Goal: Task Accomplishment & Management: Manage account settings

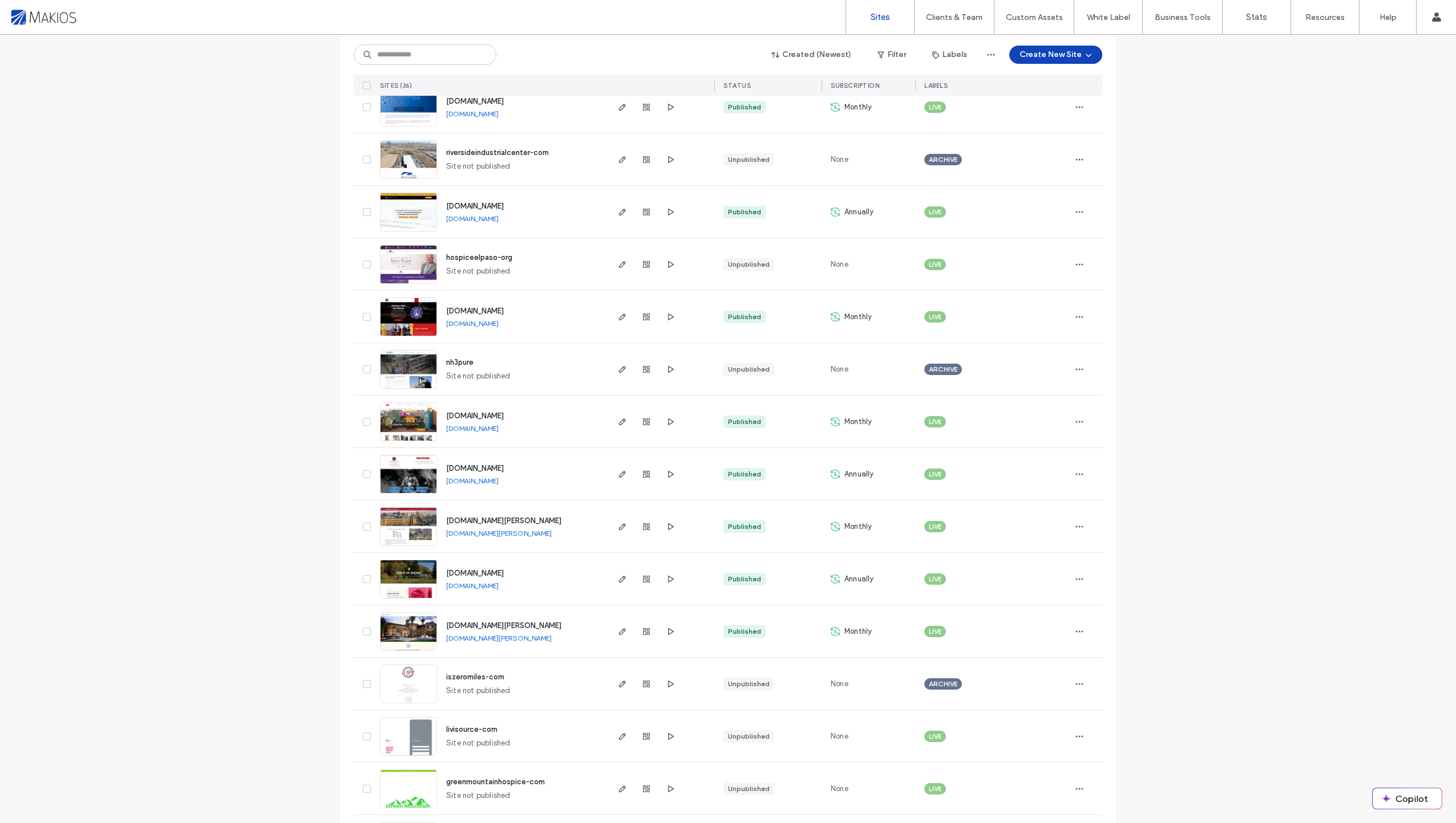
scroll to position [1304, 0]
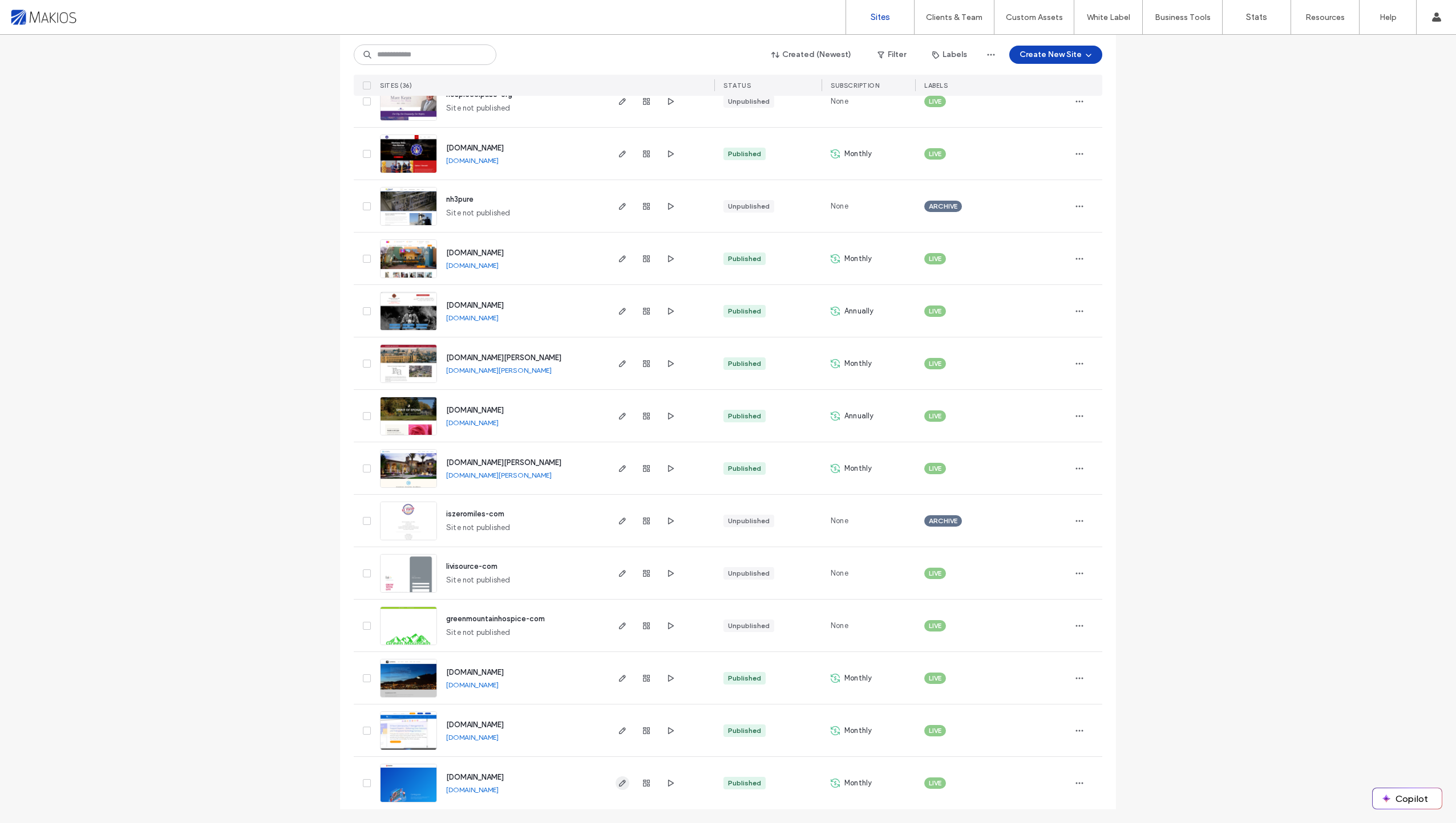
click at [619, 786] on icon "button" at bounding box center [623, 783] width 9 height 9
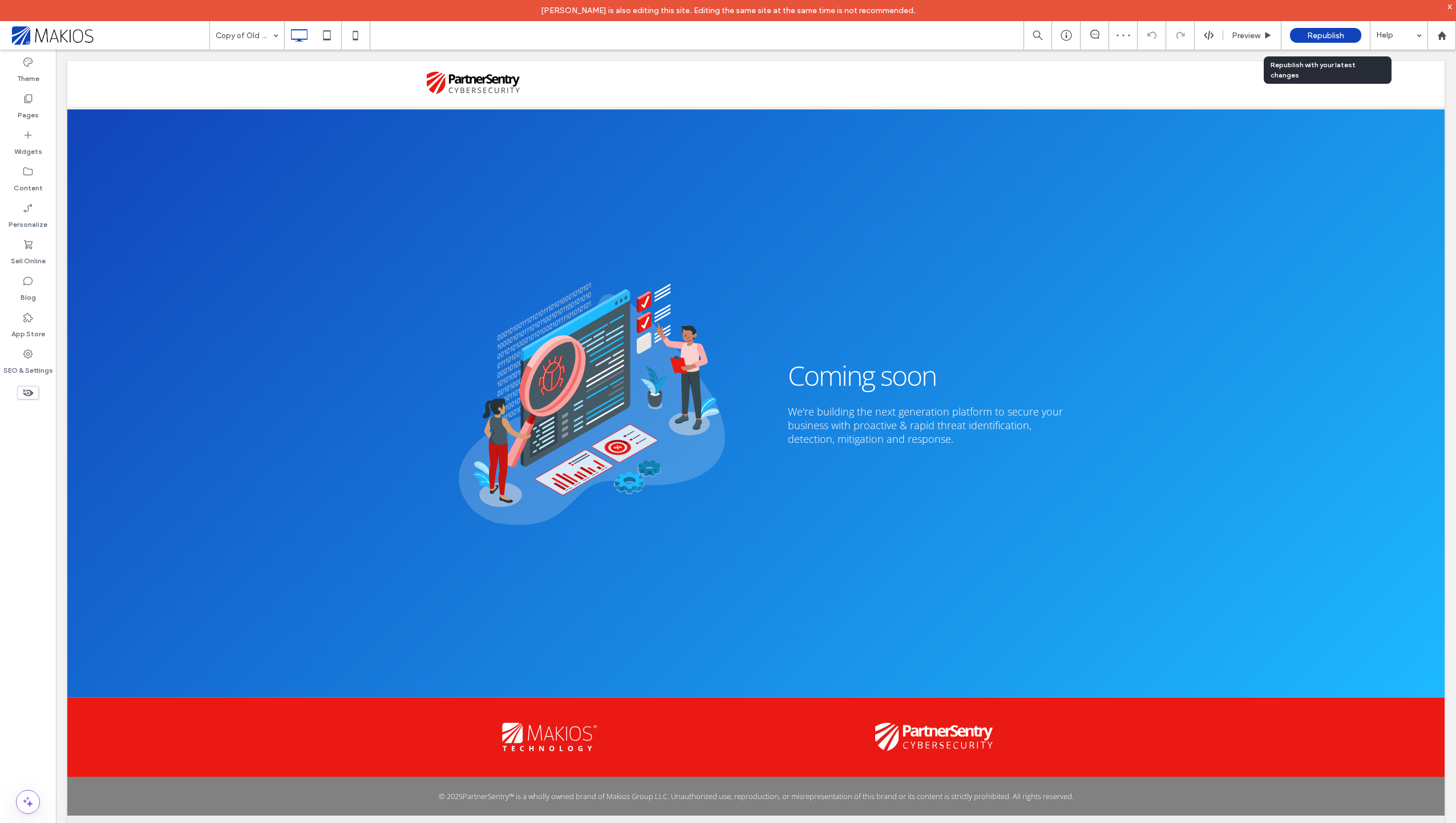
click at [1323, 35] on span "Republish" at bounding box center [1325, 35] width 37 height 10
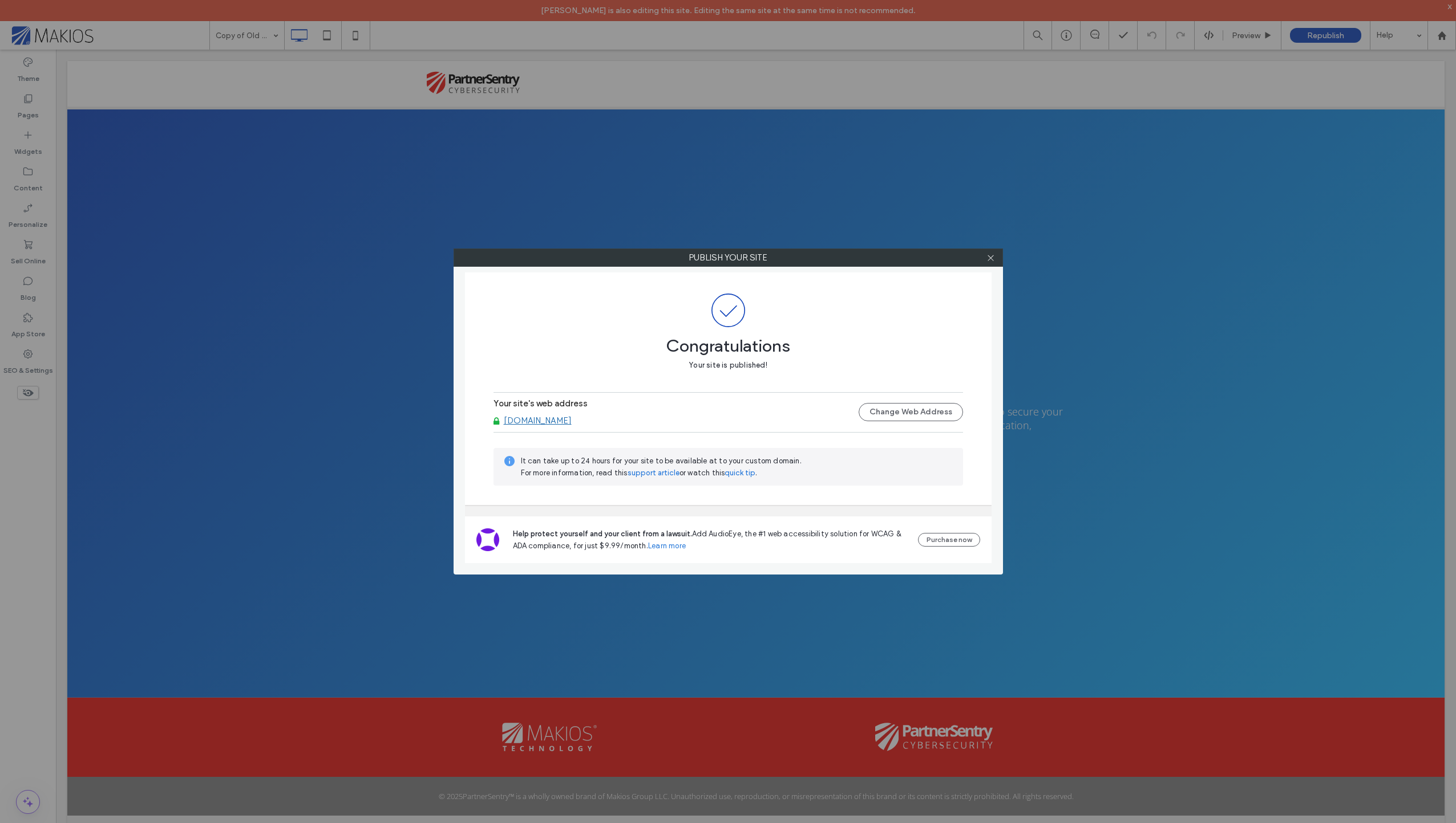
click at [17, 194] on div "Publish your site Congratulations Your site is published! Your site's web addre…" at bounding box center [728, 412] width 1456 height 823
click at [988, 252] on span at bounding box center [990, 258] width 8 height 17
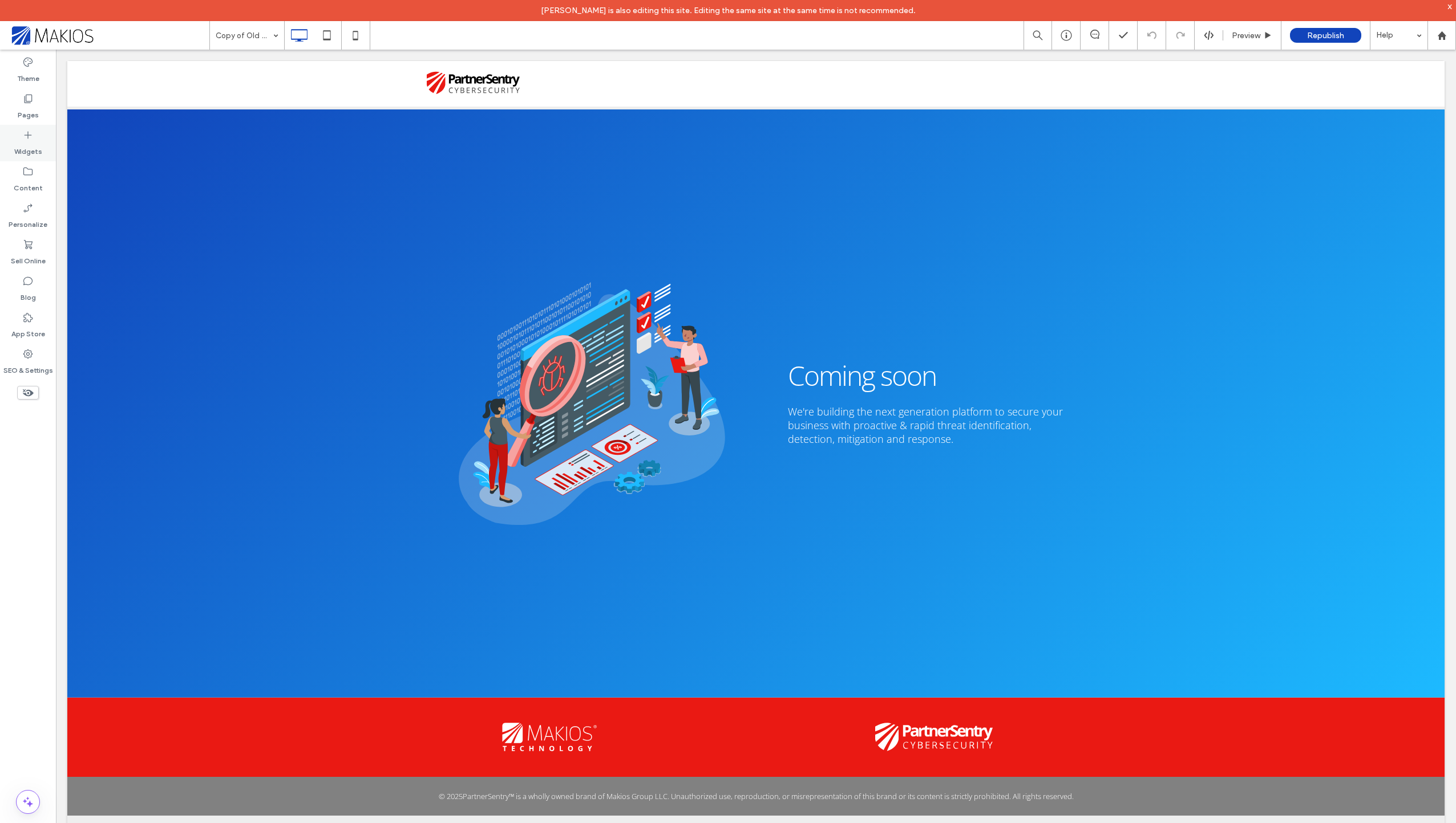
click at [39, 156] on label "Widgets" at bounding box center [28, 148] width 28 height 16
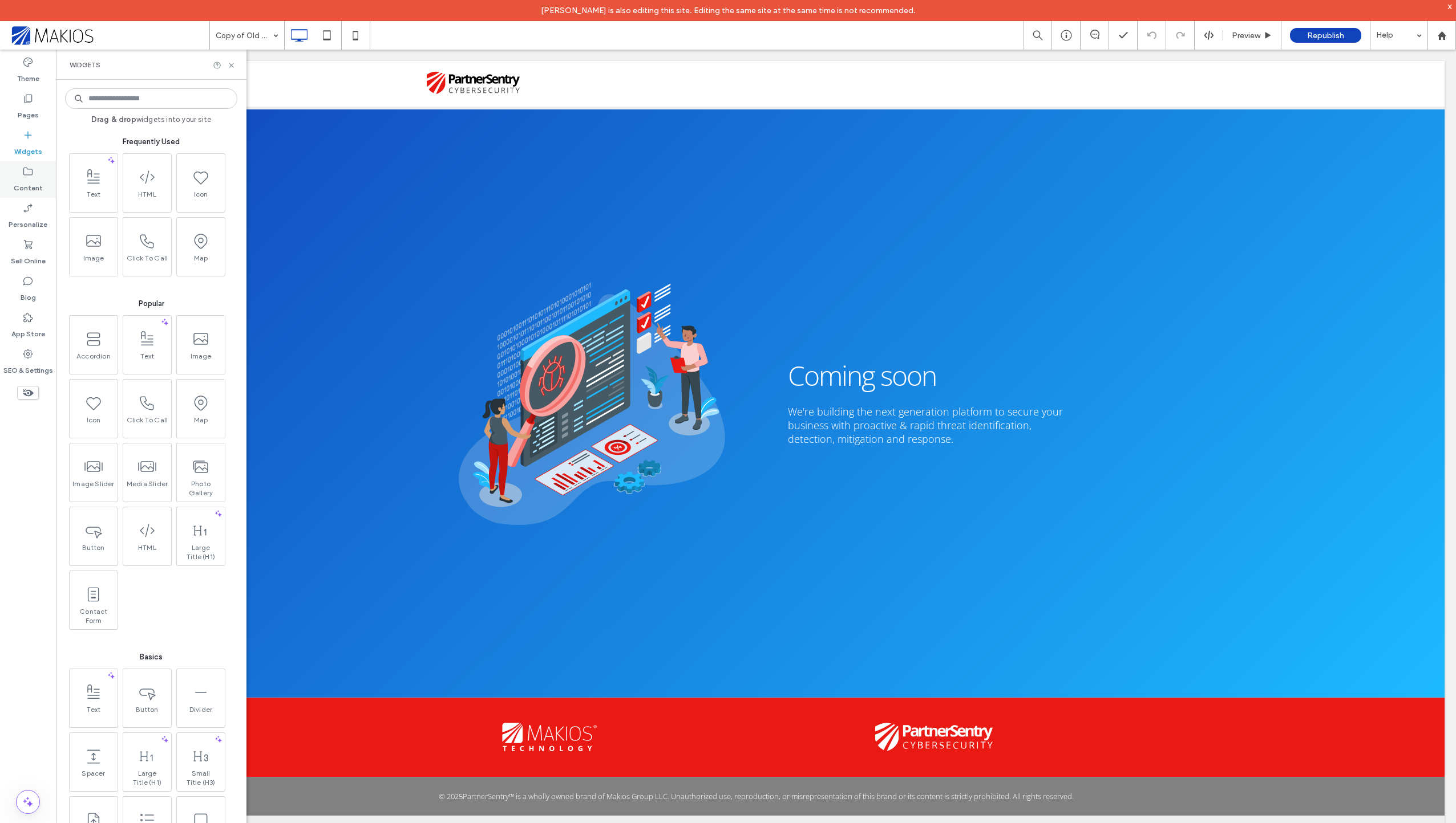
click at [32, 182] on label "Content" at bounding box center [29, 185] width 29 height 16
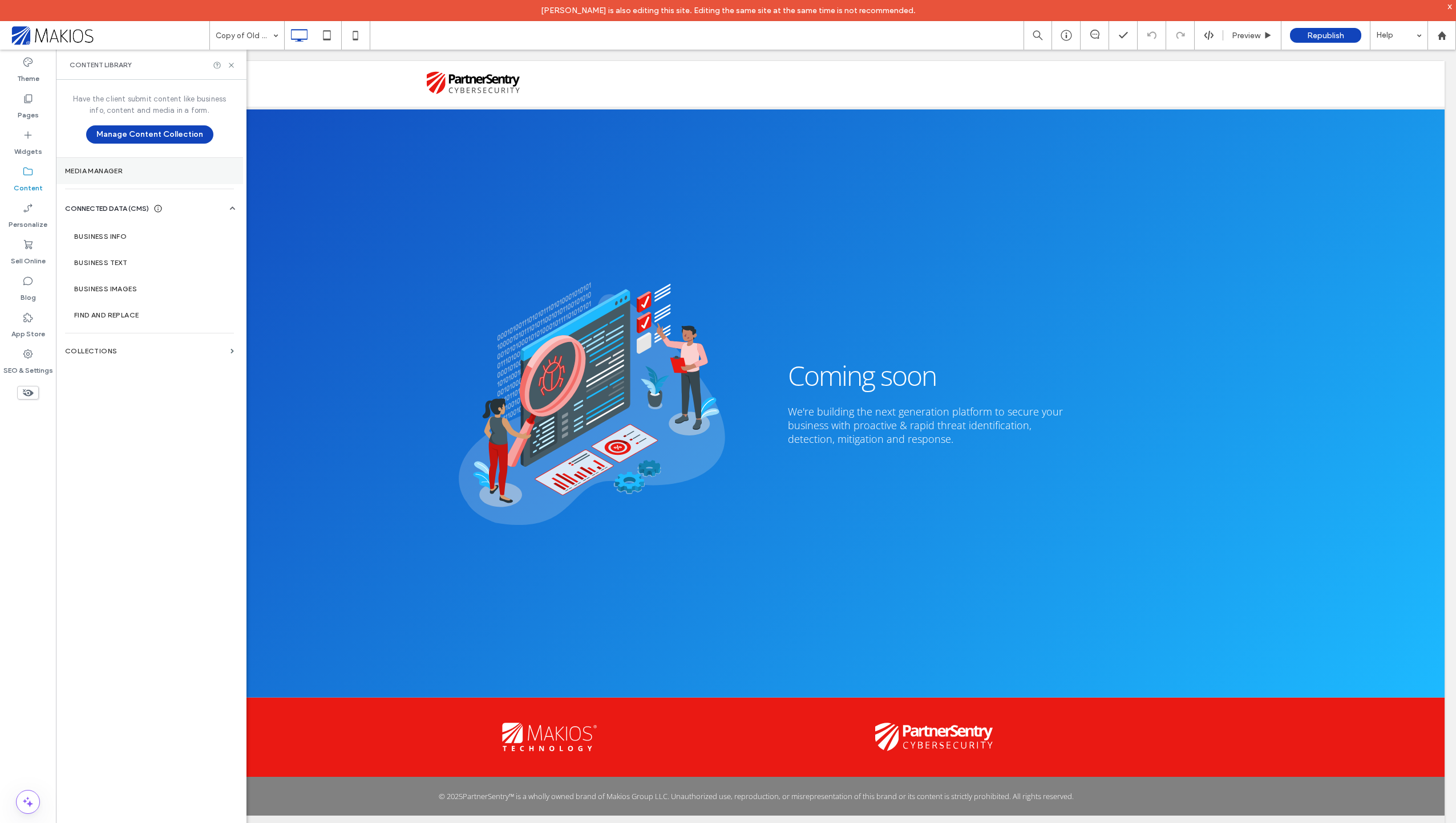
click at [133, 176] on section "Media Manager" at bounding box center [149, 171] width 187 height 26
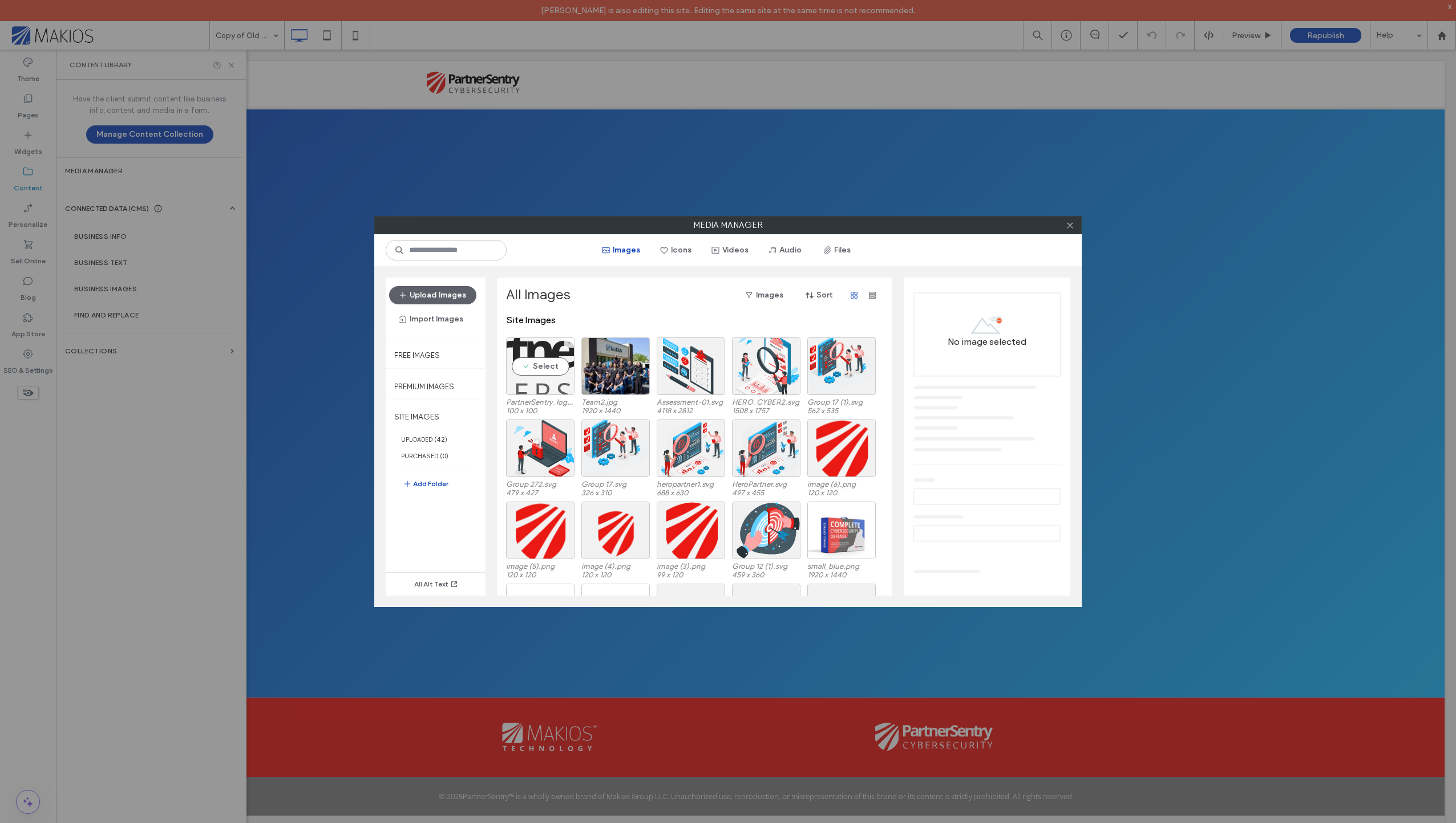
click at [536, 368] on div "Select" at bounding box center [540, 366] width 68 height 58
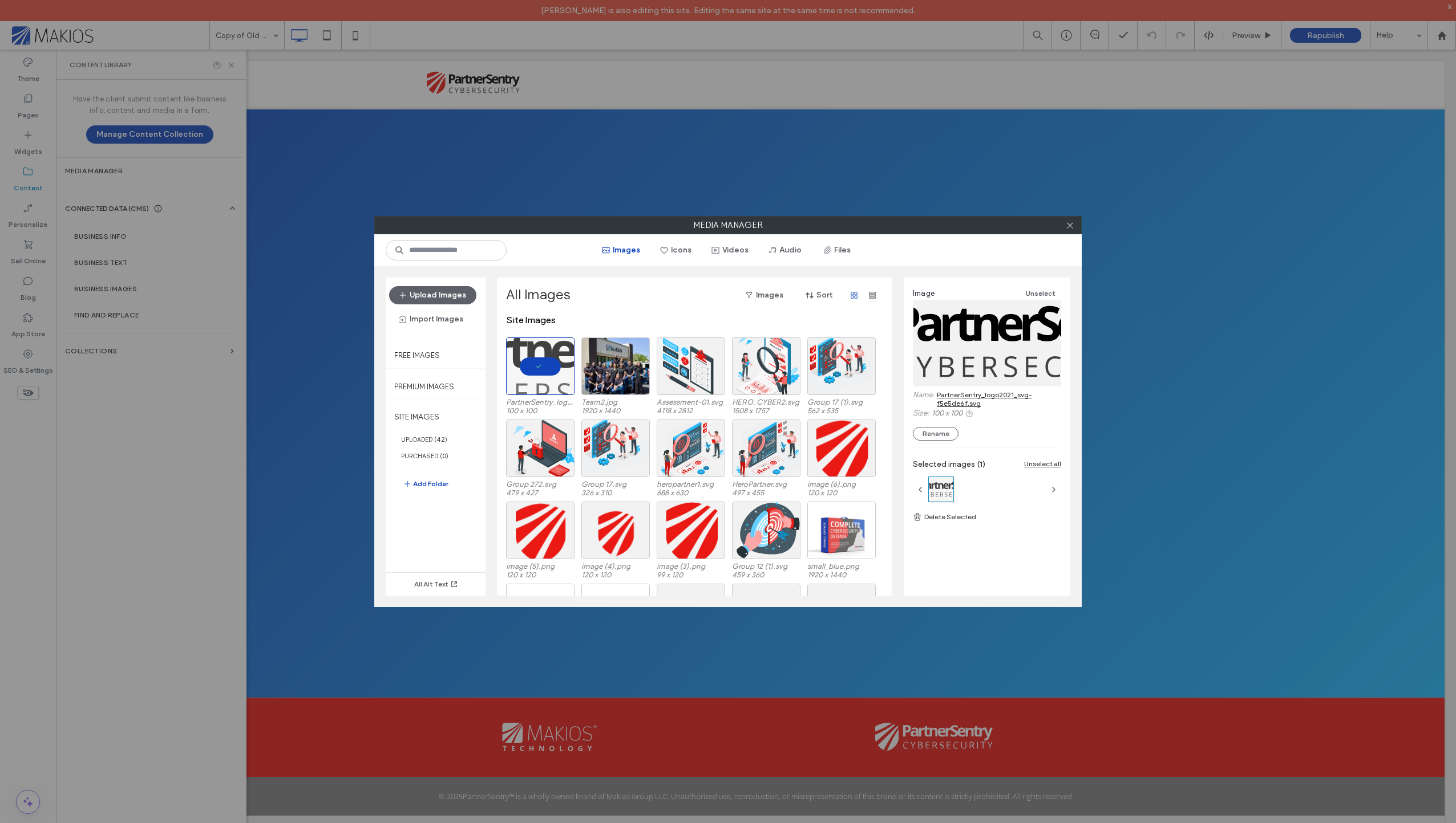
click at [975, 407] on link "PartnerSentry_logo2021_svg-f5e5de6f.svg" at bounding box center [998, 399] width 124 height 17
click at [848, 450] on div "Select" at bounding box center [841, 448] width 68 height 58
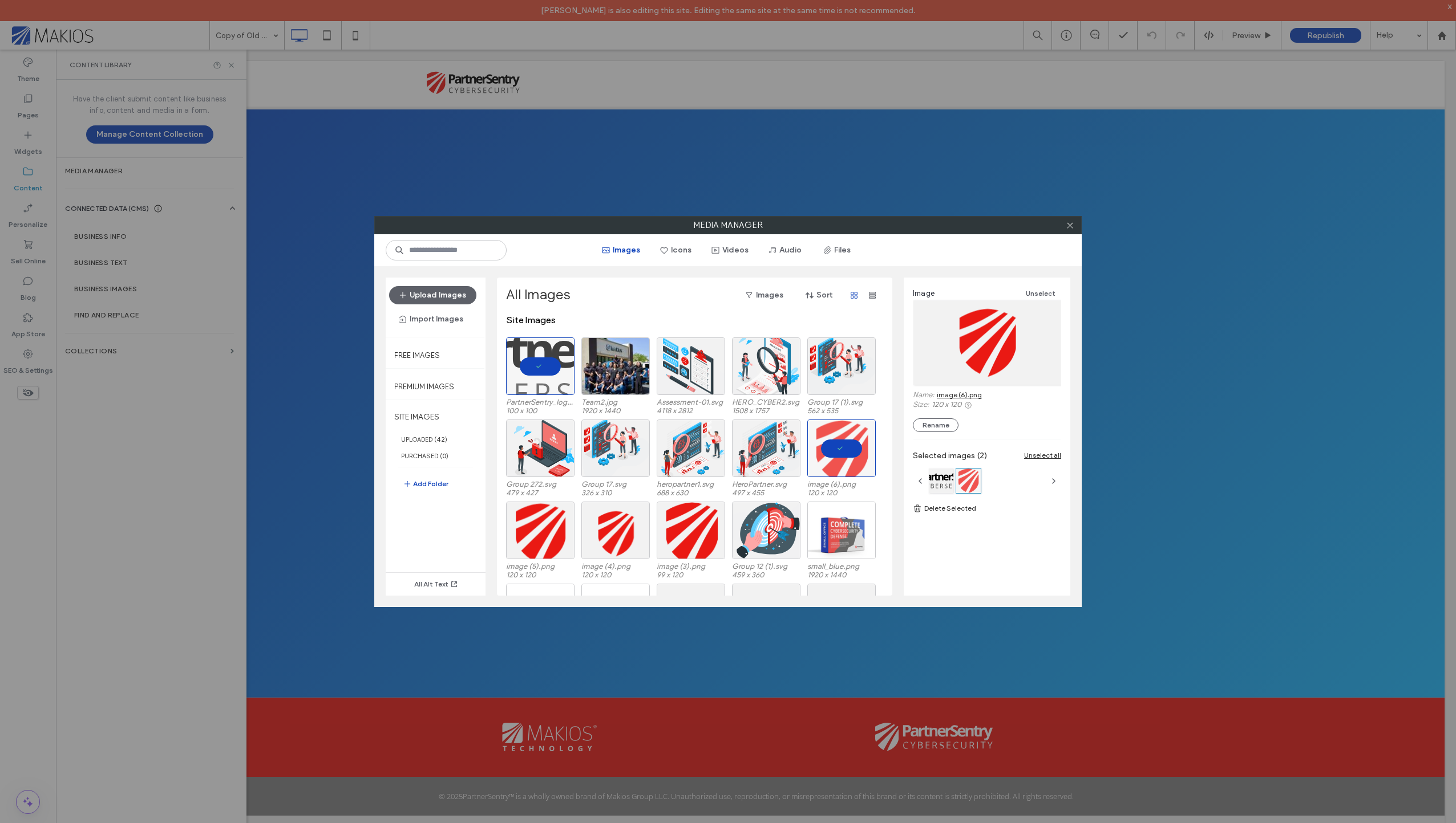
click at [961, 400] on div "Name: image (6).png" at bounding box center [986, 395] width 148 height 10
click at [961, 396] on link "image (6).png" at bounding box center [959, 394] width 45 height 8
click at [528, 543] on div "Select" at bounding box center [540, 530] width 68 height 58
click at [959, 395] on link "image (5).png" at bounding box center [959, 394] width 44 height 8
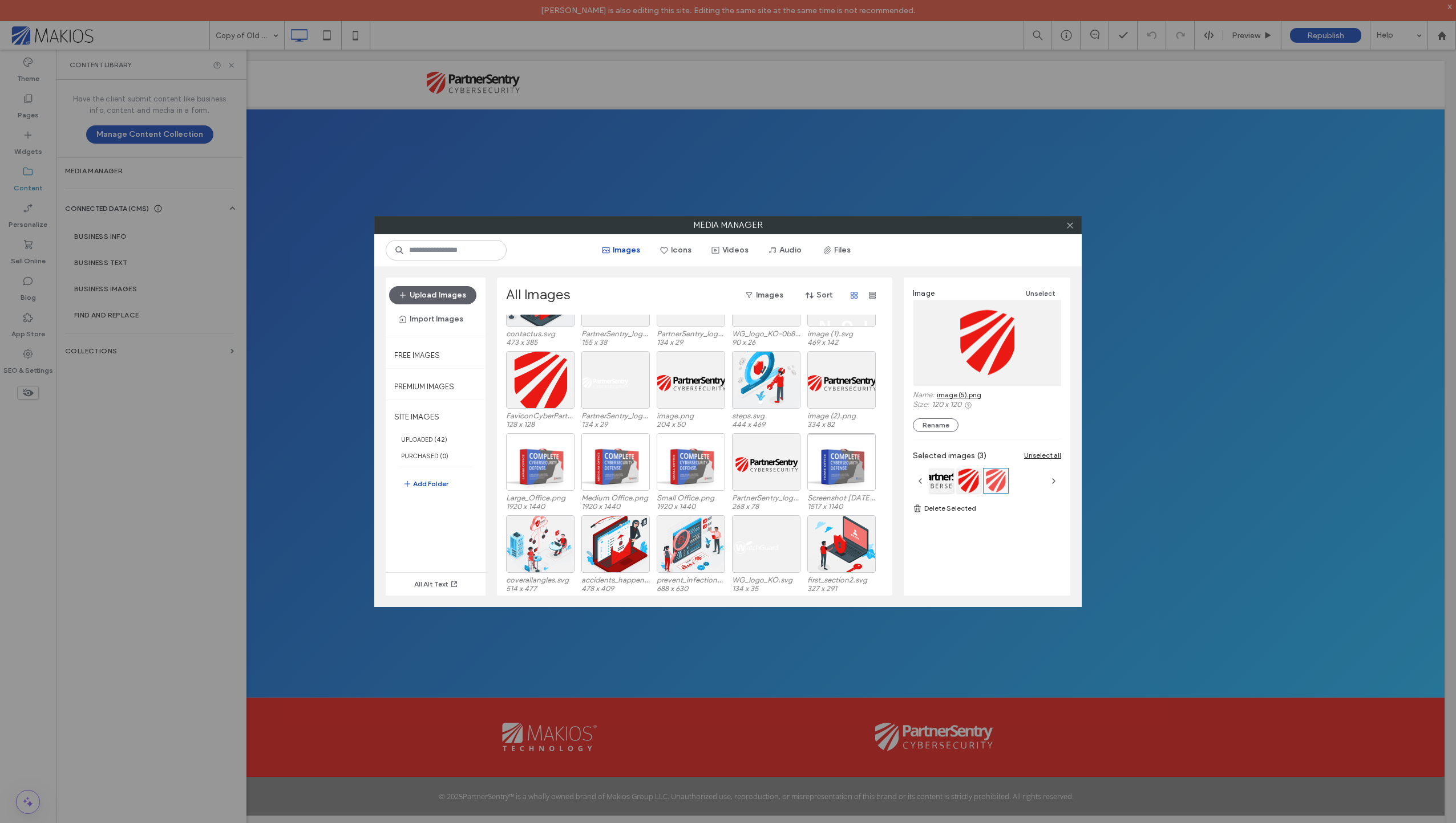
scroll to position [400, 0]
click at [855, 381] on div "Select" at bounding box center [841, 377] width 68 height 58
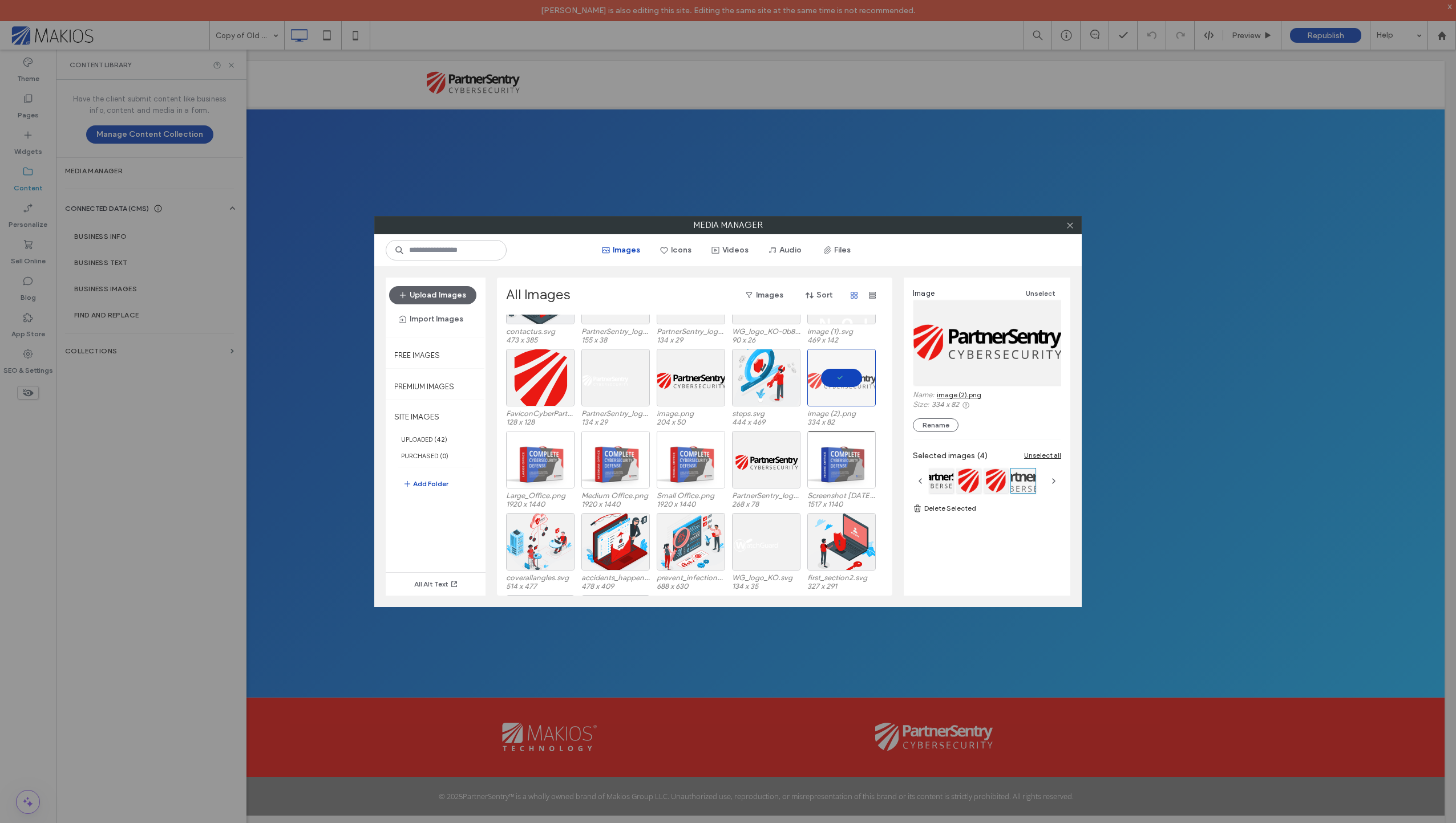
click at [955, 395] on link "image (2).png" at bounding box center [959, 394] width 44 height 8
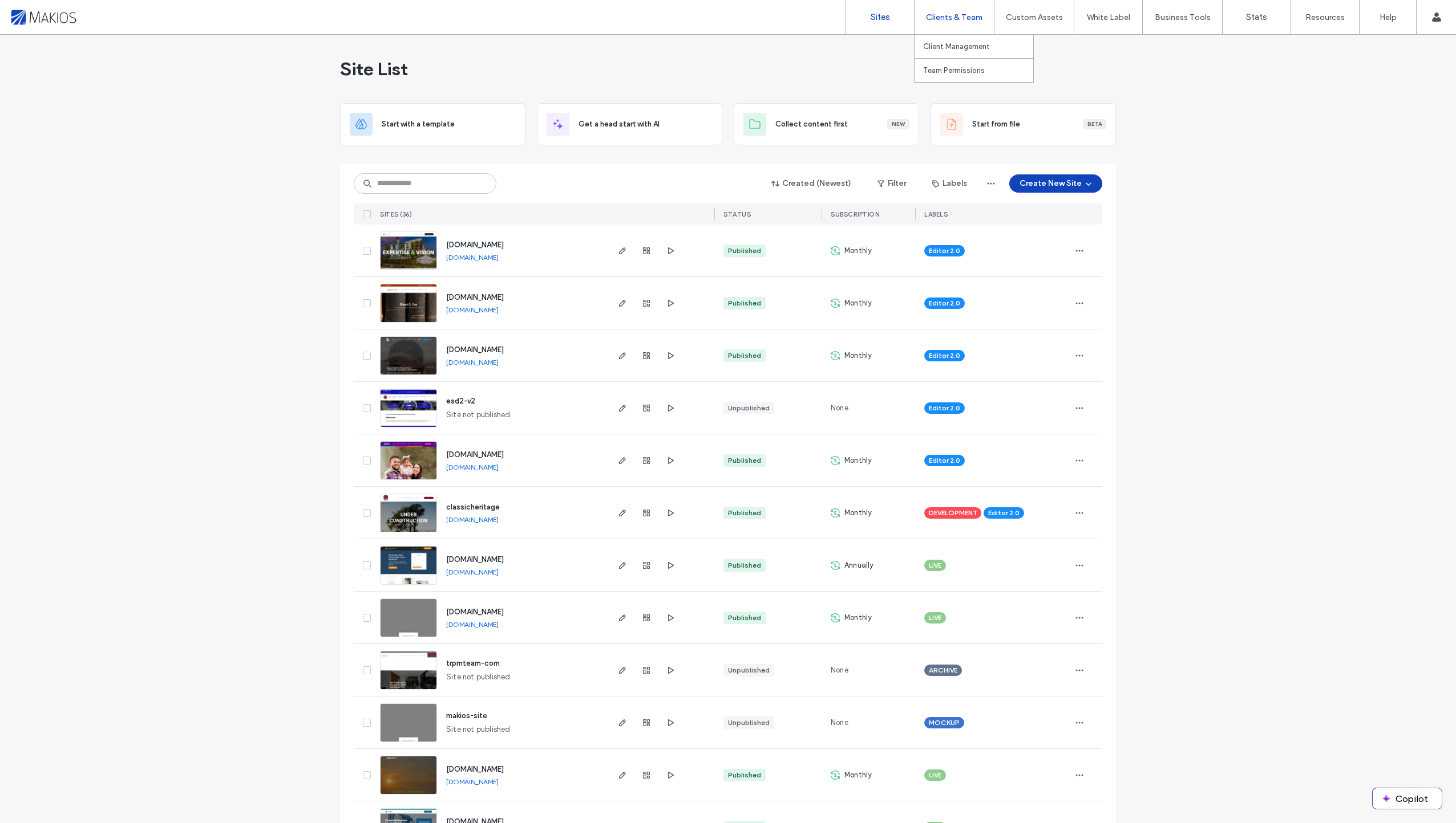
click at [948, 18] on label "Clients & Team" at bounding box center [953, 17] width 56 height 10
click at [965, 47] on label "Client Management" at bounding box center [956, 46] width 66 height 8
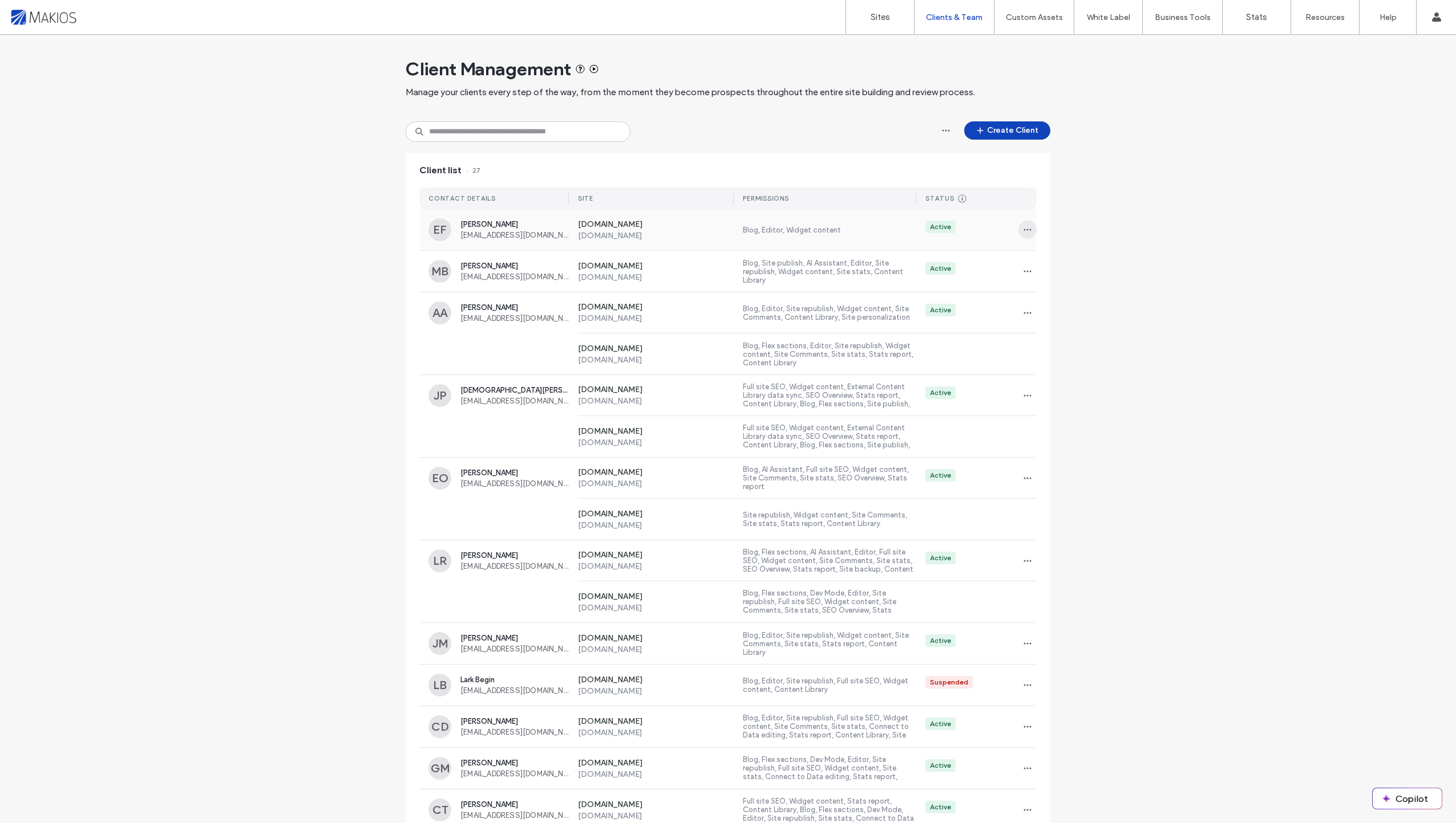
click at [1024, 230] on use "button" at bounding box center [1028, 230] width 7 height 2
click at [759, 228] on label "Blog, Editor, Widget content" at bounding box center [829, 229] width 173 height 8
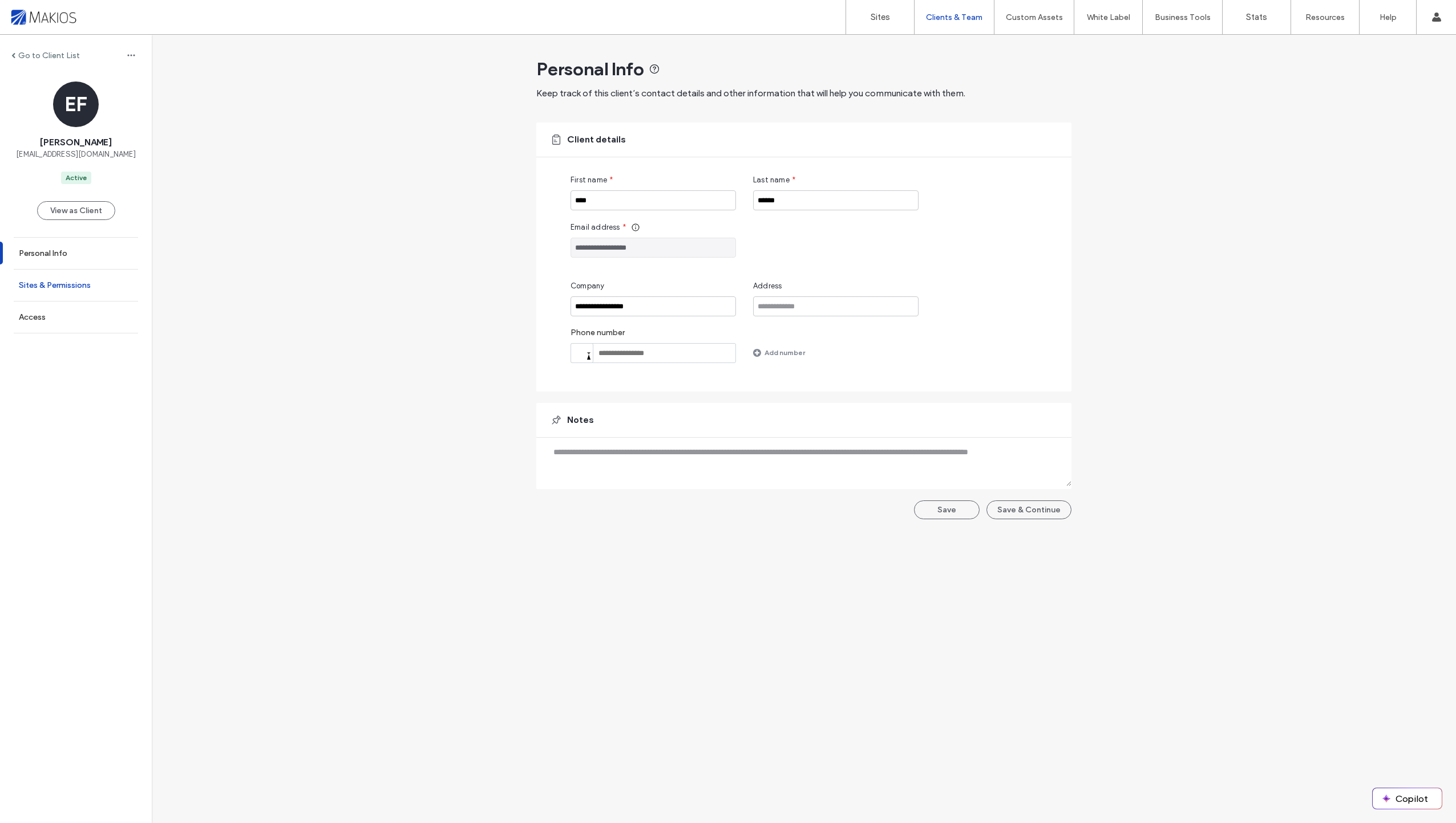
click at [94, 289] on link "Sites & Permissions" at bounding box center [76, 285] width 152 height 31
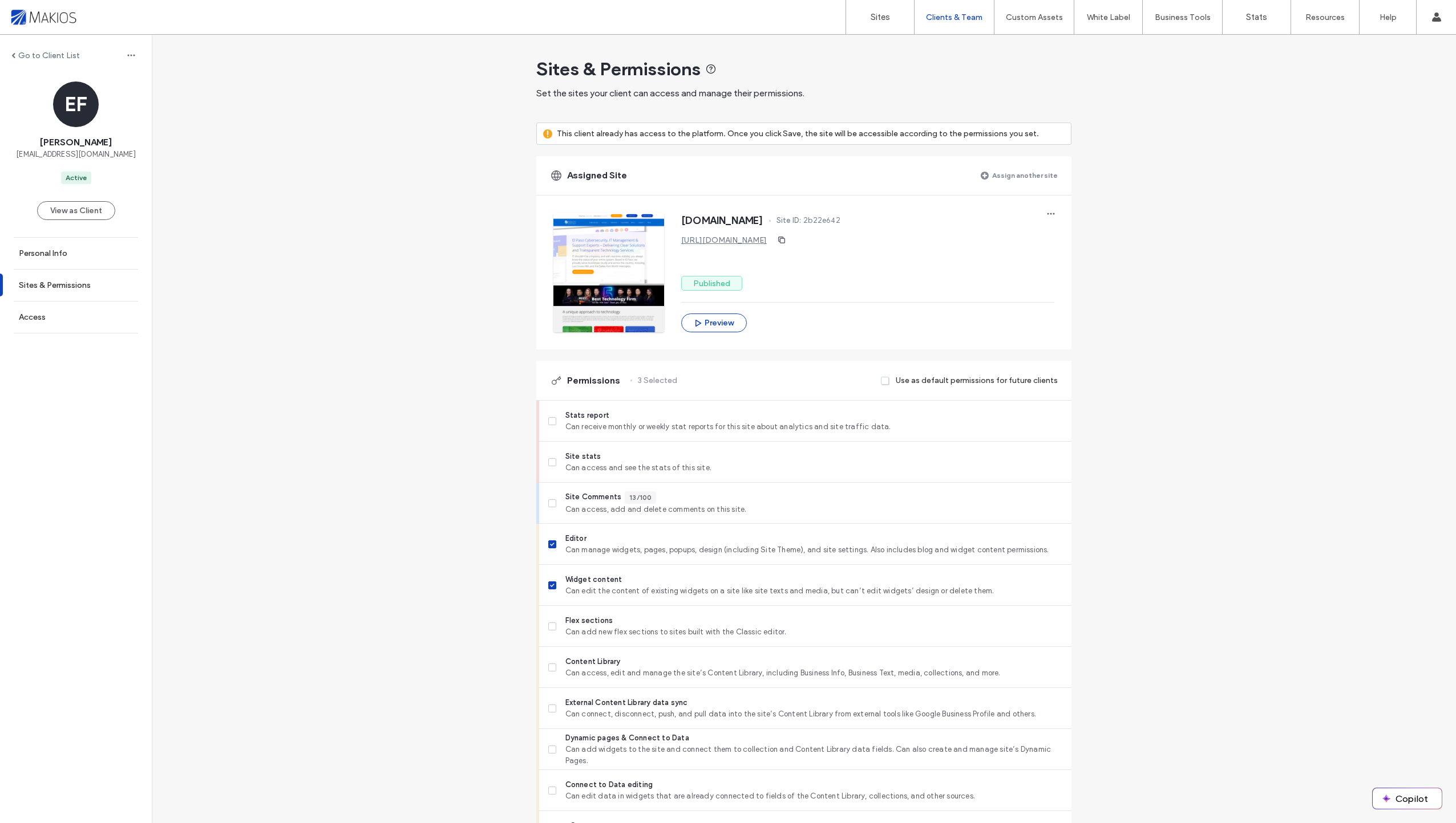
click at [73, 13] on div at bounding box center [73, 17] width 130 height 18
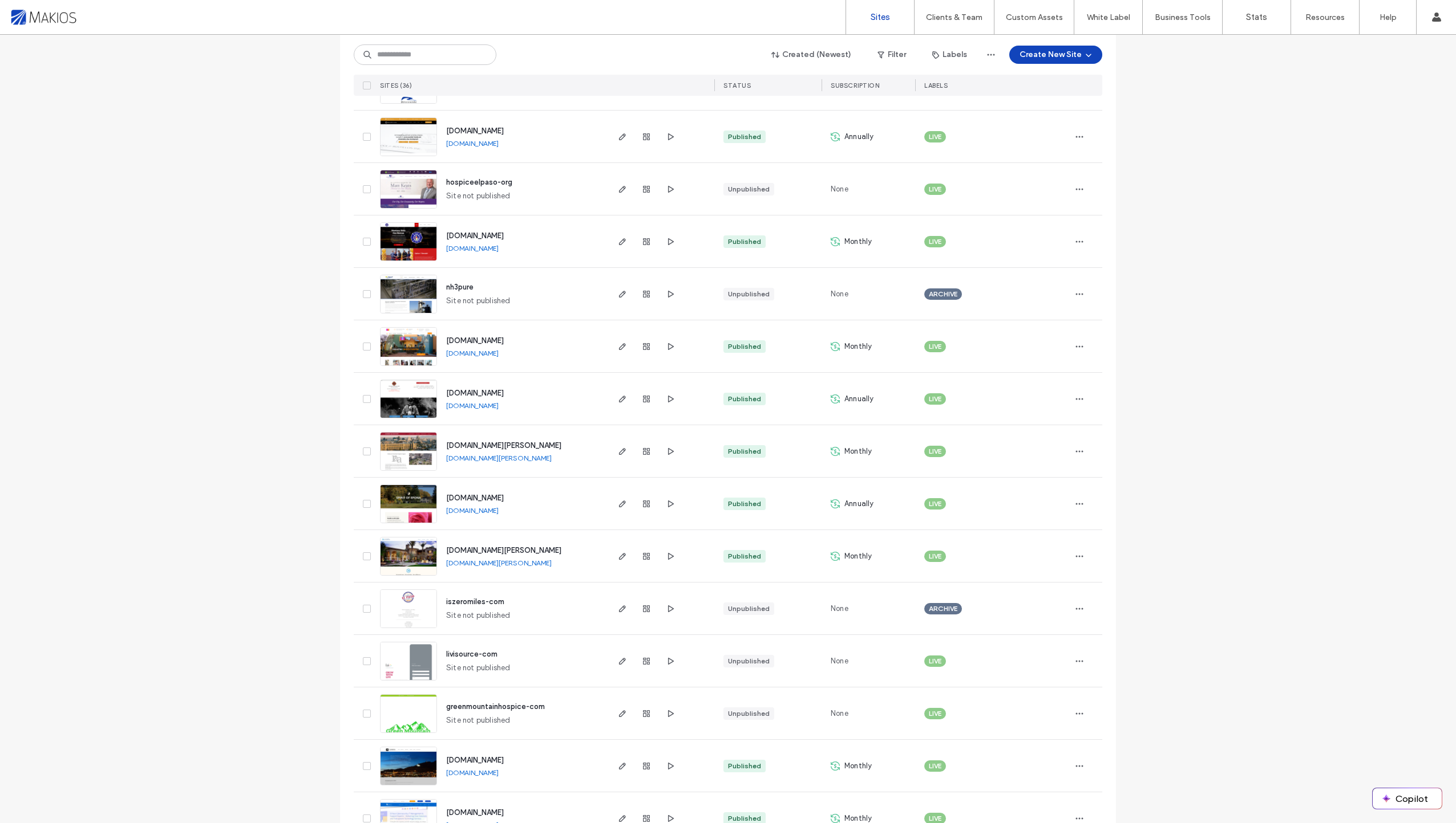
scroll to position [1304, 0]
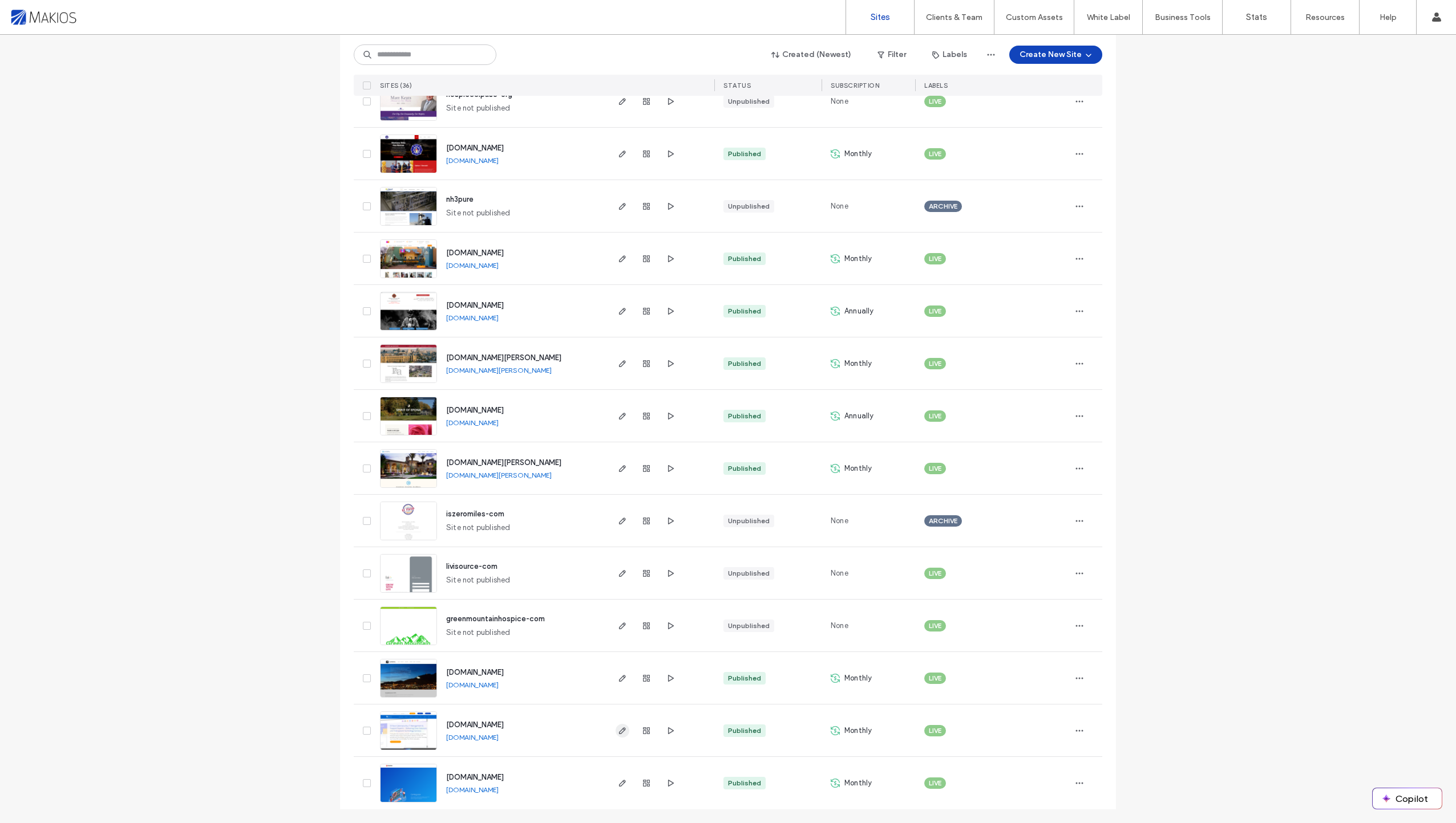
click at [618, 732] on icon "button" at bounding box center [623, 731] width 9 height 9
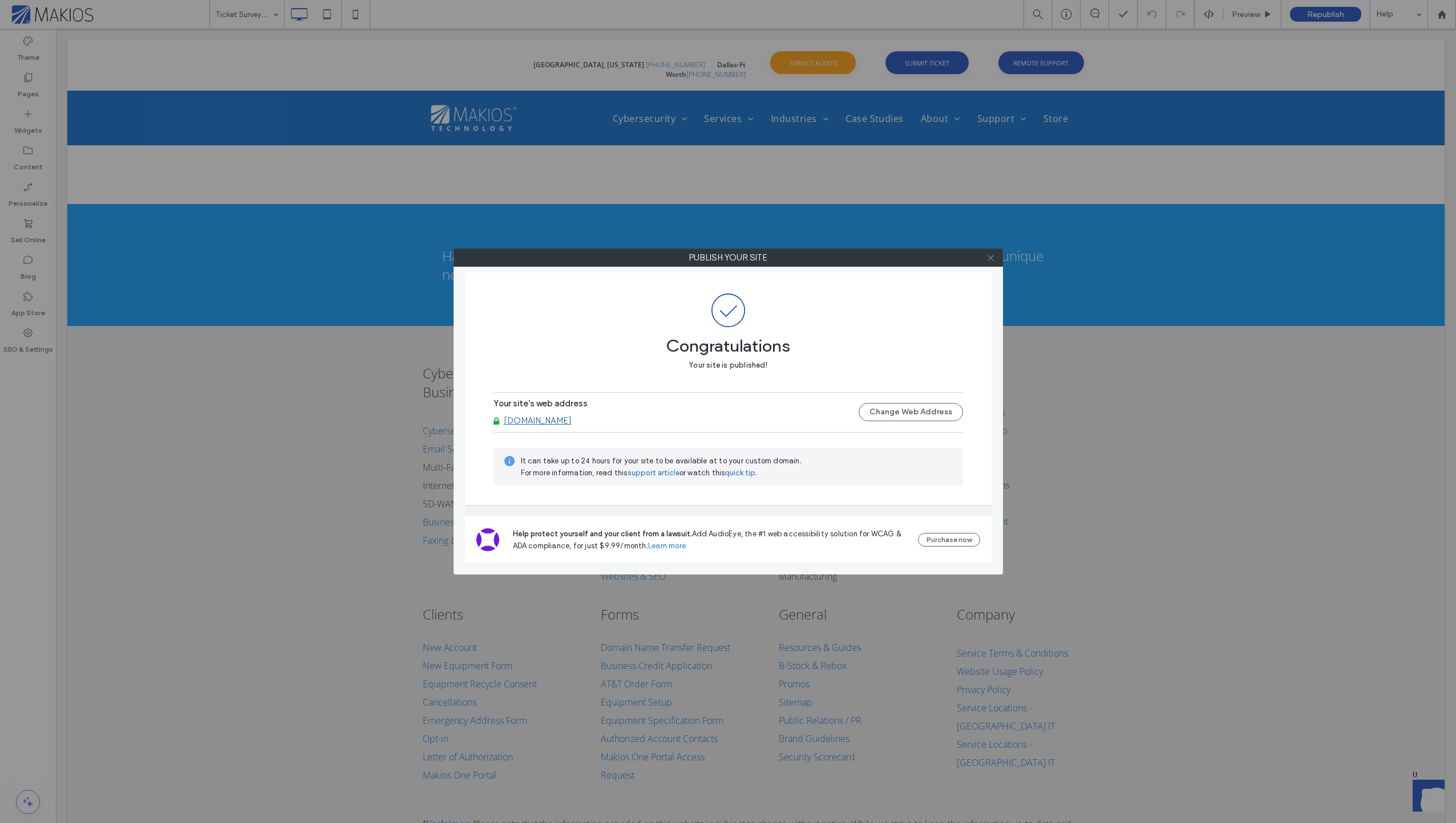
click at [987, 260] on icon at bounding box center [990, 258] width 8 height 8
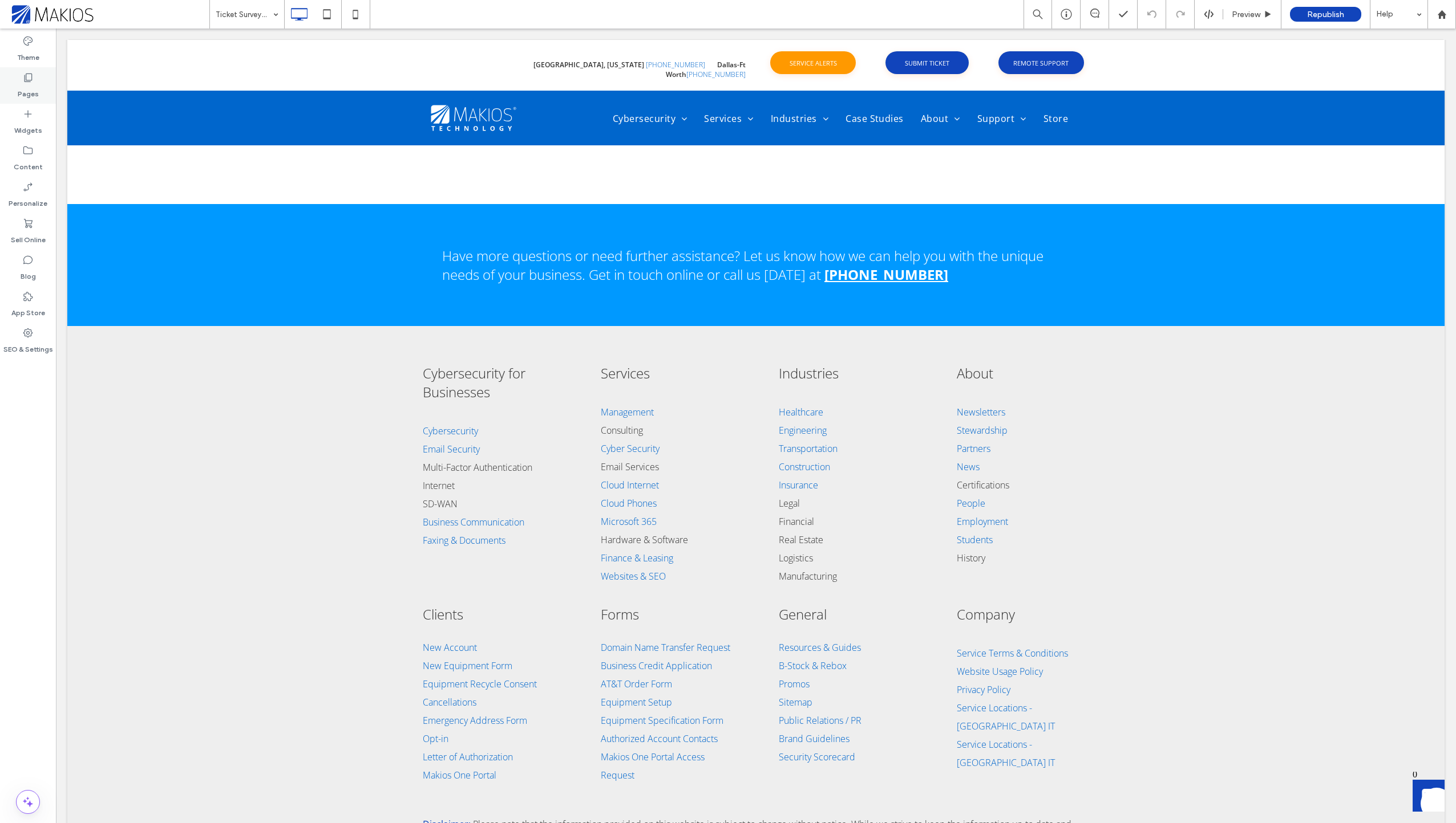
click at [25, 95] on label "Pages" at bounding box center [28, 90] width 21 height 16
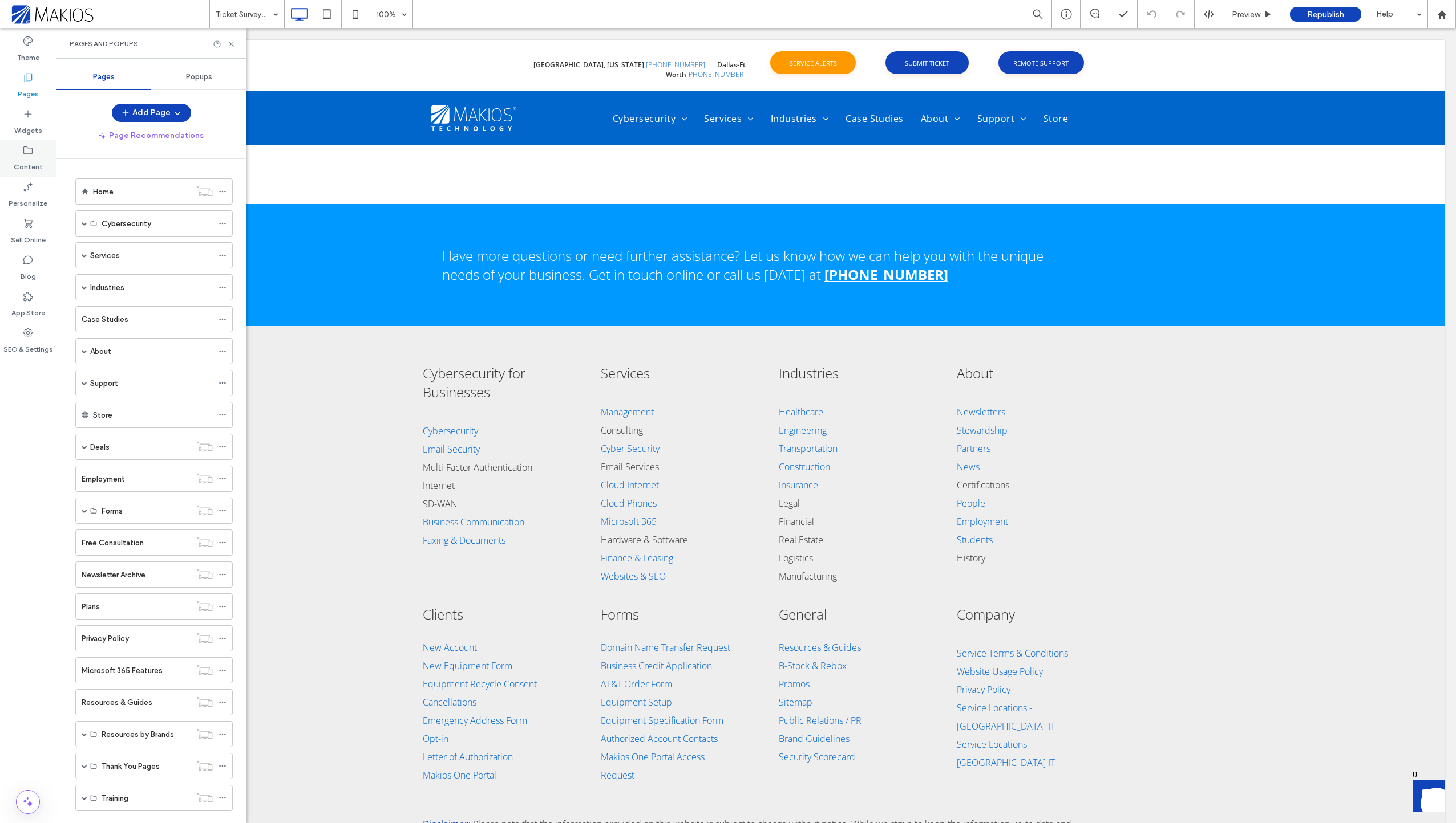
click at [25, 176] on div "Theme Pages Widgets Content Personalize Sell Online Blog App Store SEO & Settin…" at bounding box center [28, 425] width 56 height 794
drag, startPoint x: 25, startPoint y: 176, endPoint x: 22, endPoint y: 166, distance: 10.4
click at [22, 166] on label "Content" at bounding box center [29, 164] width 29 height 16
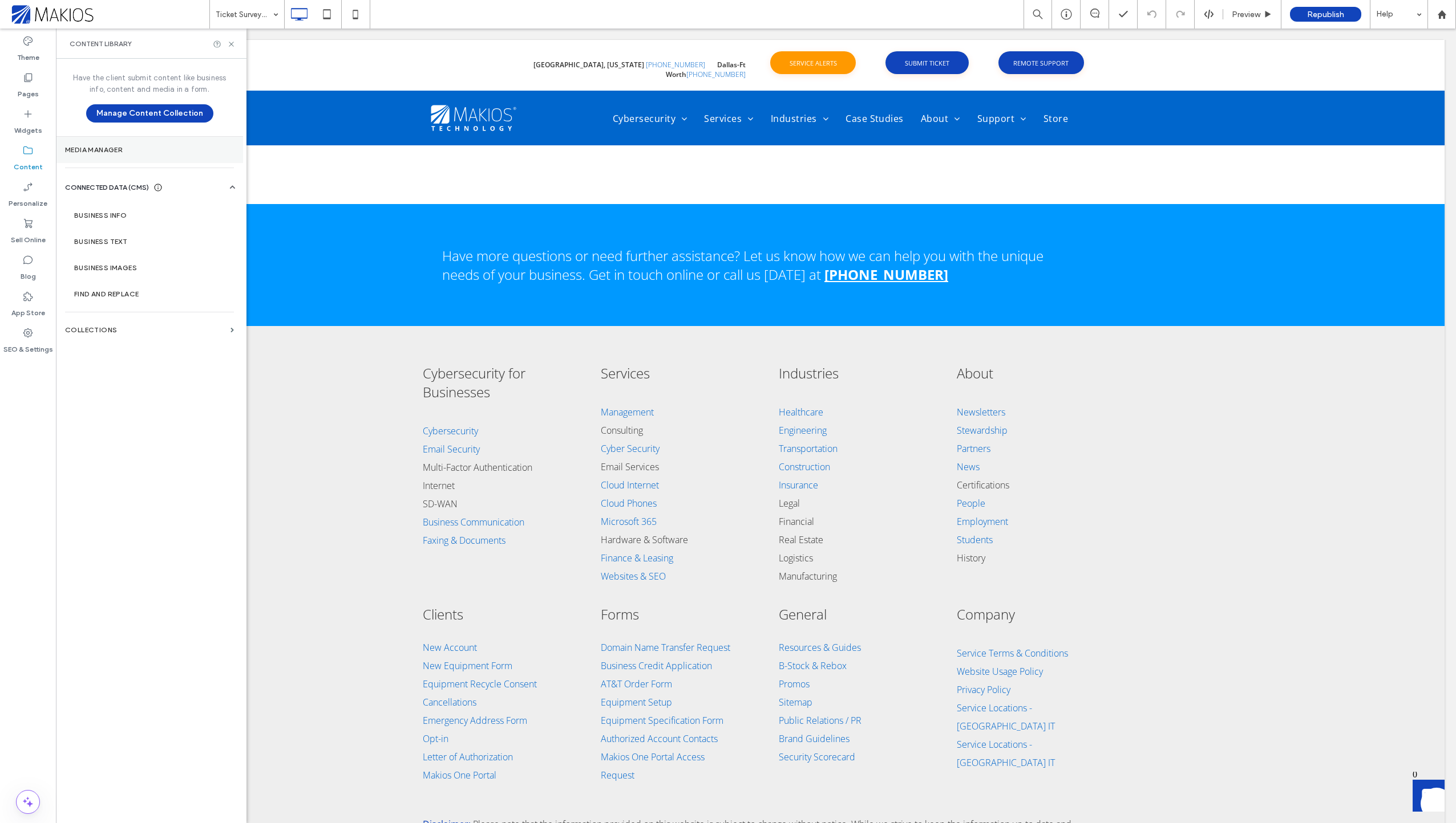
click at [86, 153] on label "Media Manager" at bounding box center [149, 150] width 169 height 8
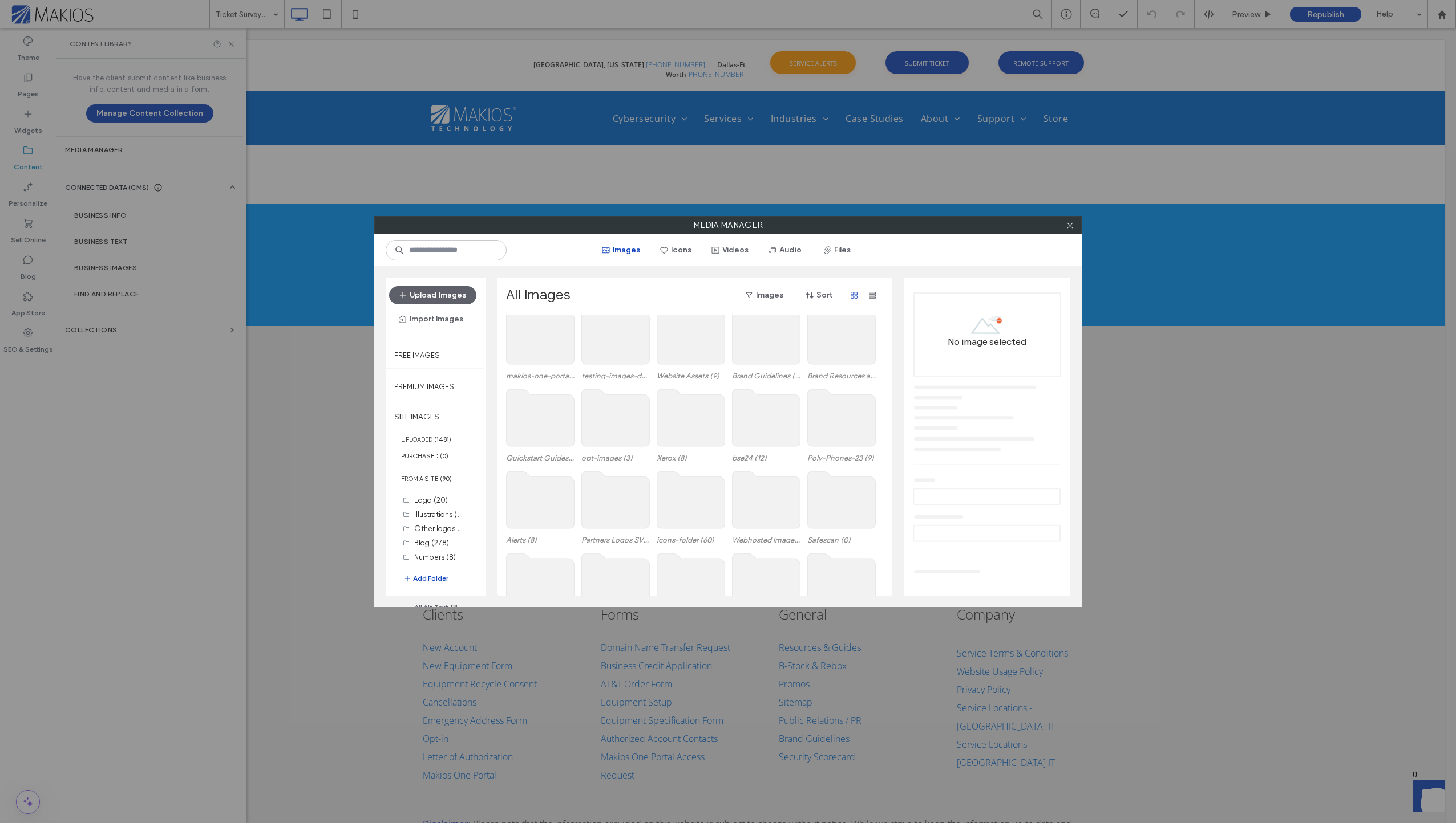
scroll to position [70, 0]
click at [424, 513] on label "Illustrations (17)" at bounding box center [440, 515] width 52 height 11
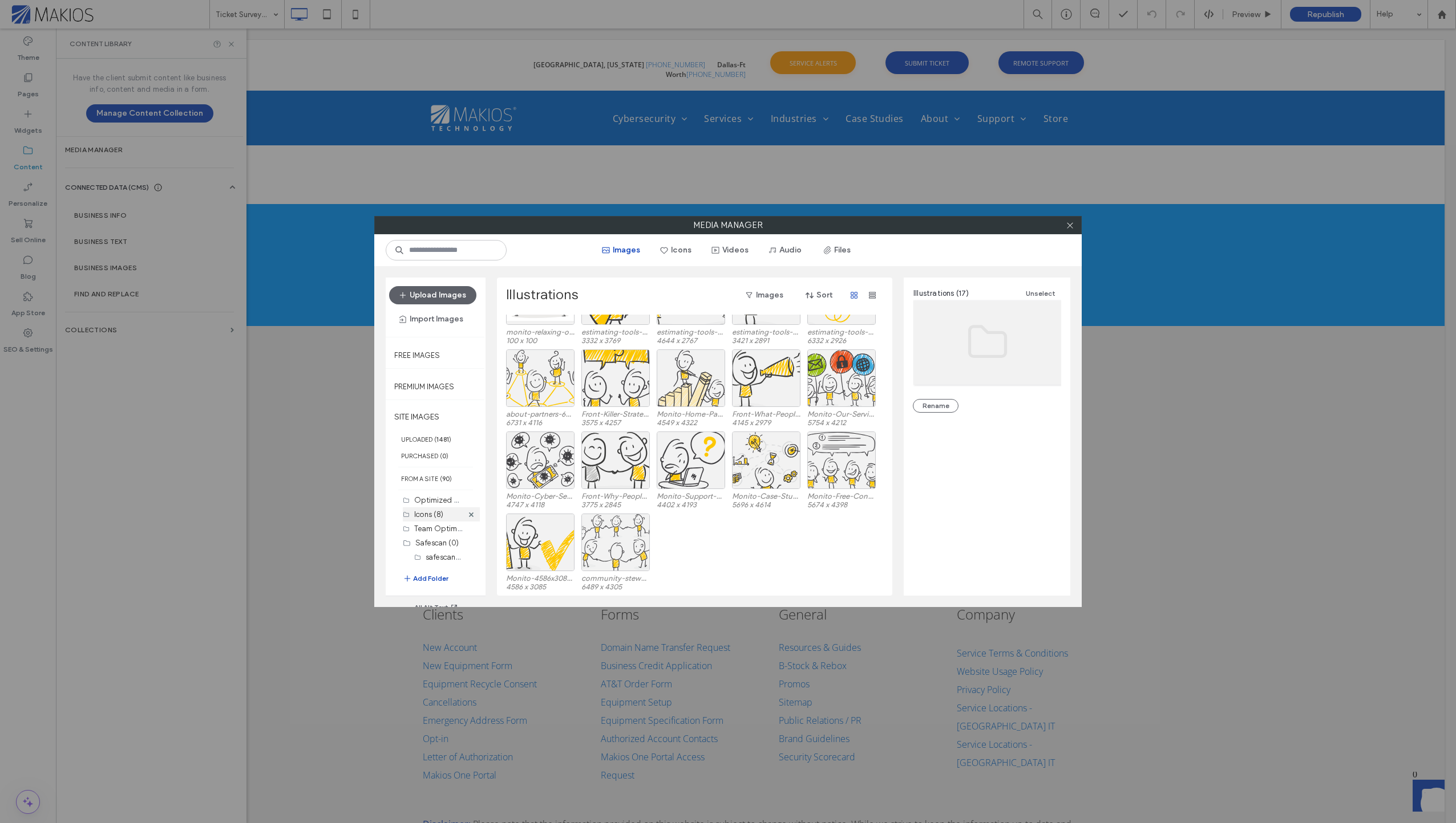
scroll to position [114, 0]
click at [434, 516] on label "New Monitos (17)" at bounding box center [442, 515] width 56 height 11
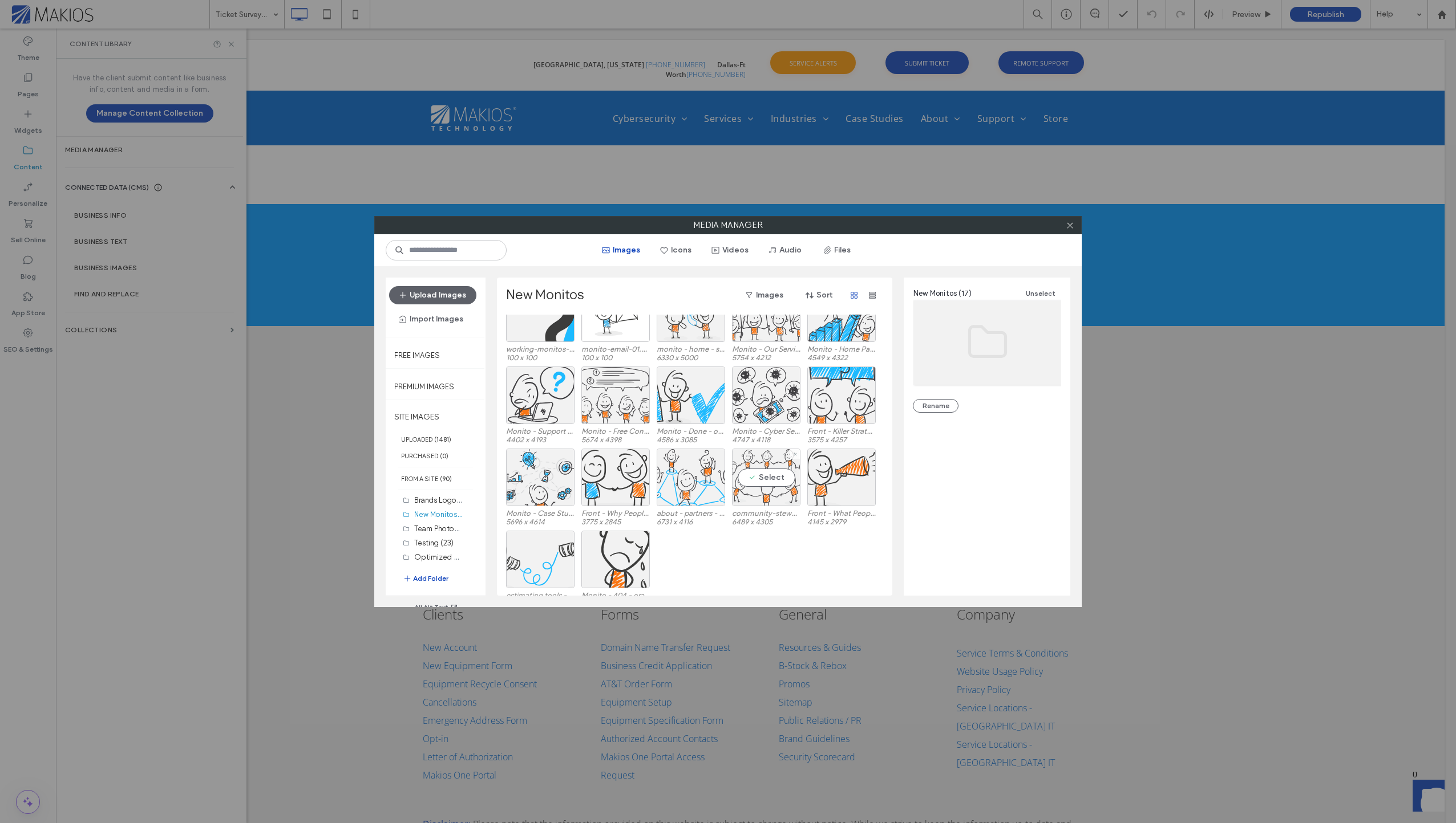
scroll to position [0, 0]
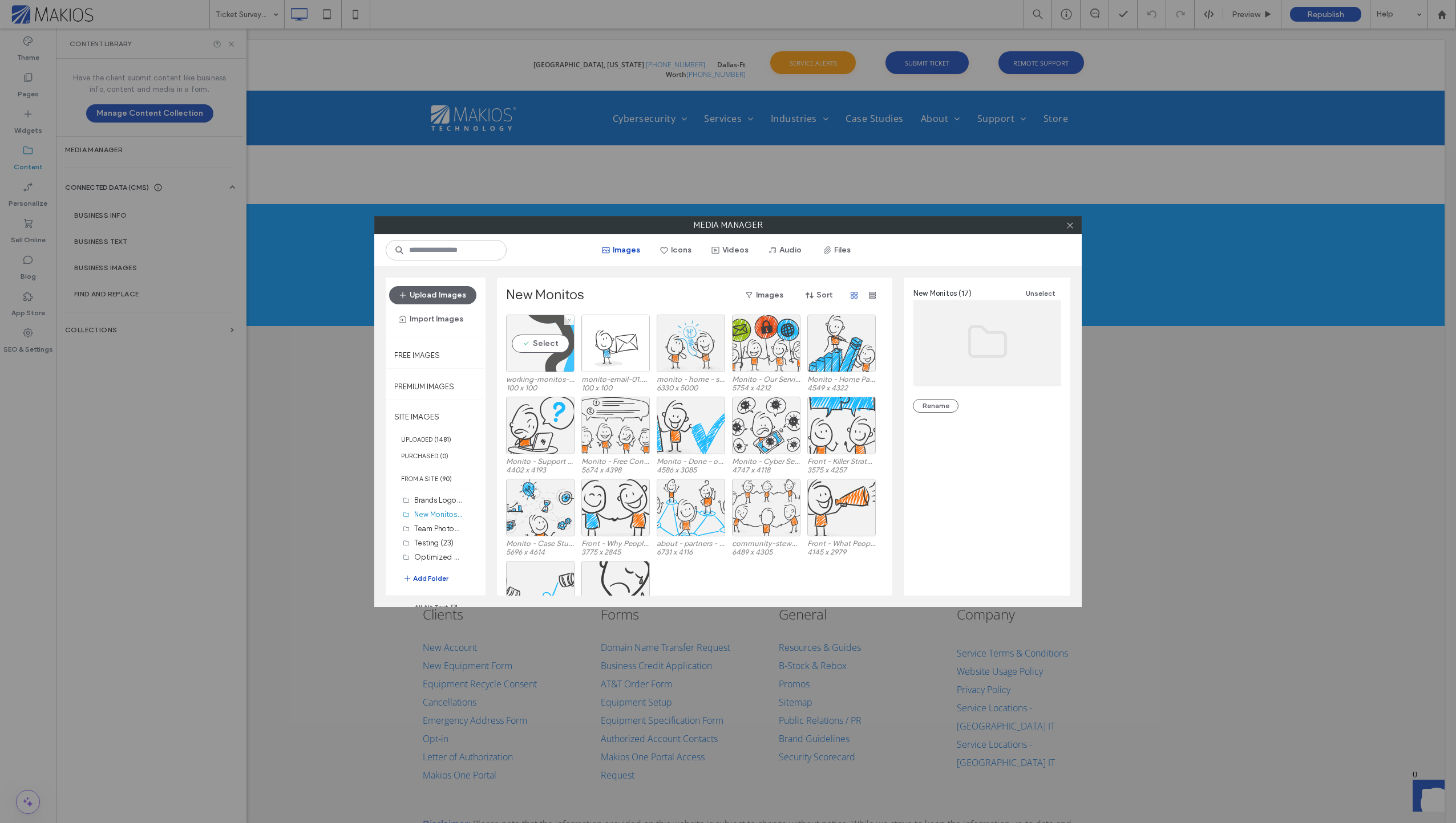
click at [552, 347] on div "Select" at bounding box center [540, 343] width 68 height 58
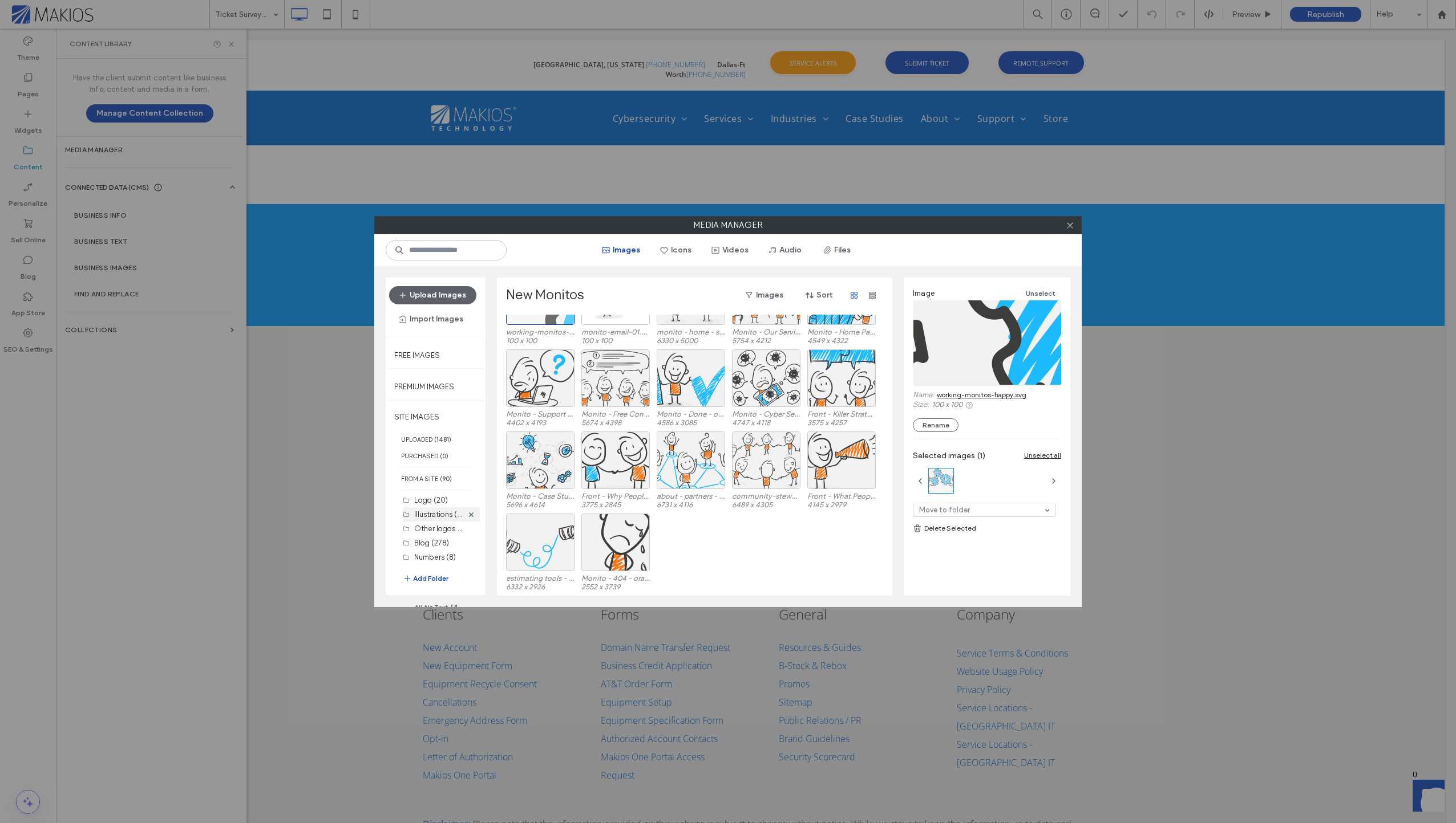
click at [435, 516] on label "Illustrations (17)" at bounding box center [440, 515] width 52 height 11
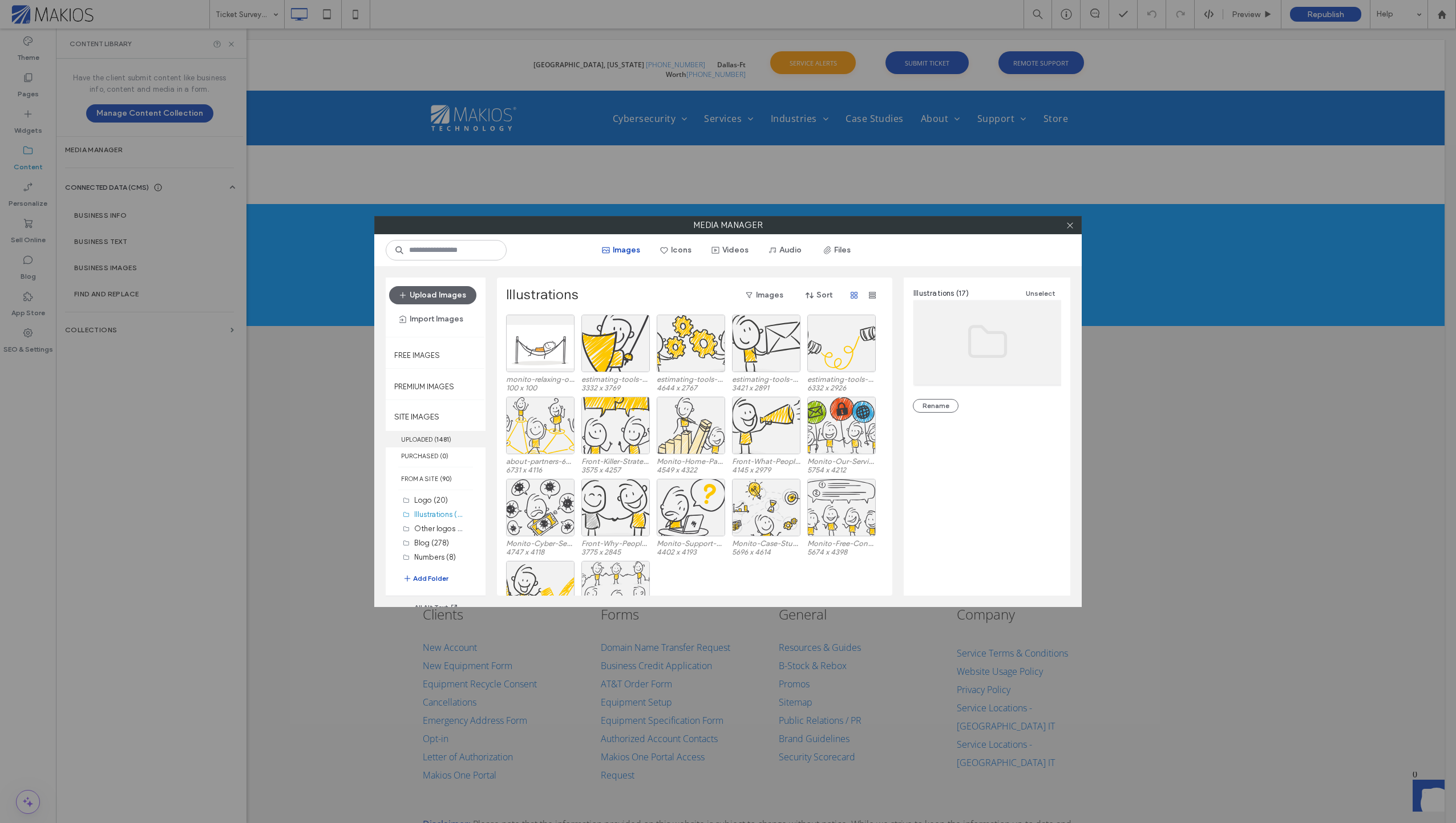
click at [434, 434] on label "UPLOADED ( 1481 )" at bounding box center [436, 439] width 99 height 17
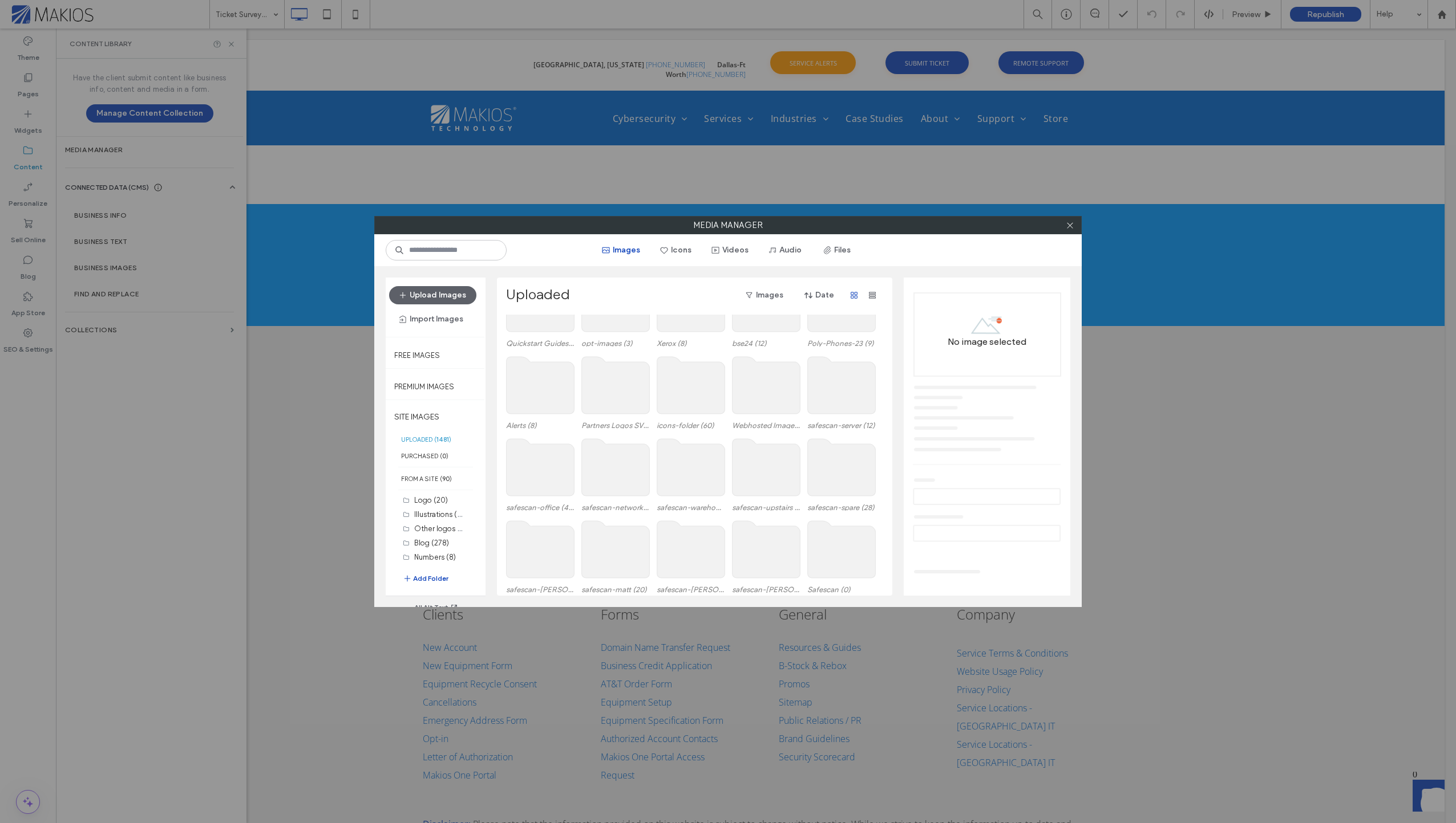
scroll to position [171, 0]
click at [429, 513] on label "Illustrations (17)" at bounding box center [440, 515] width 52 height 11
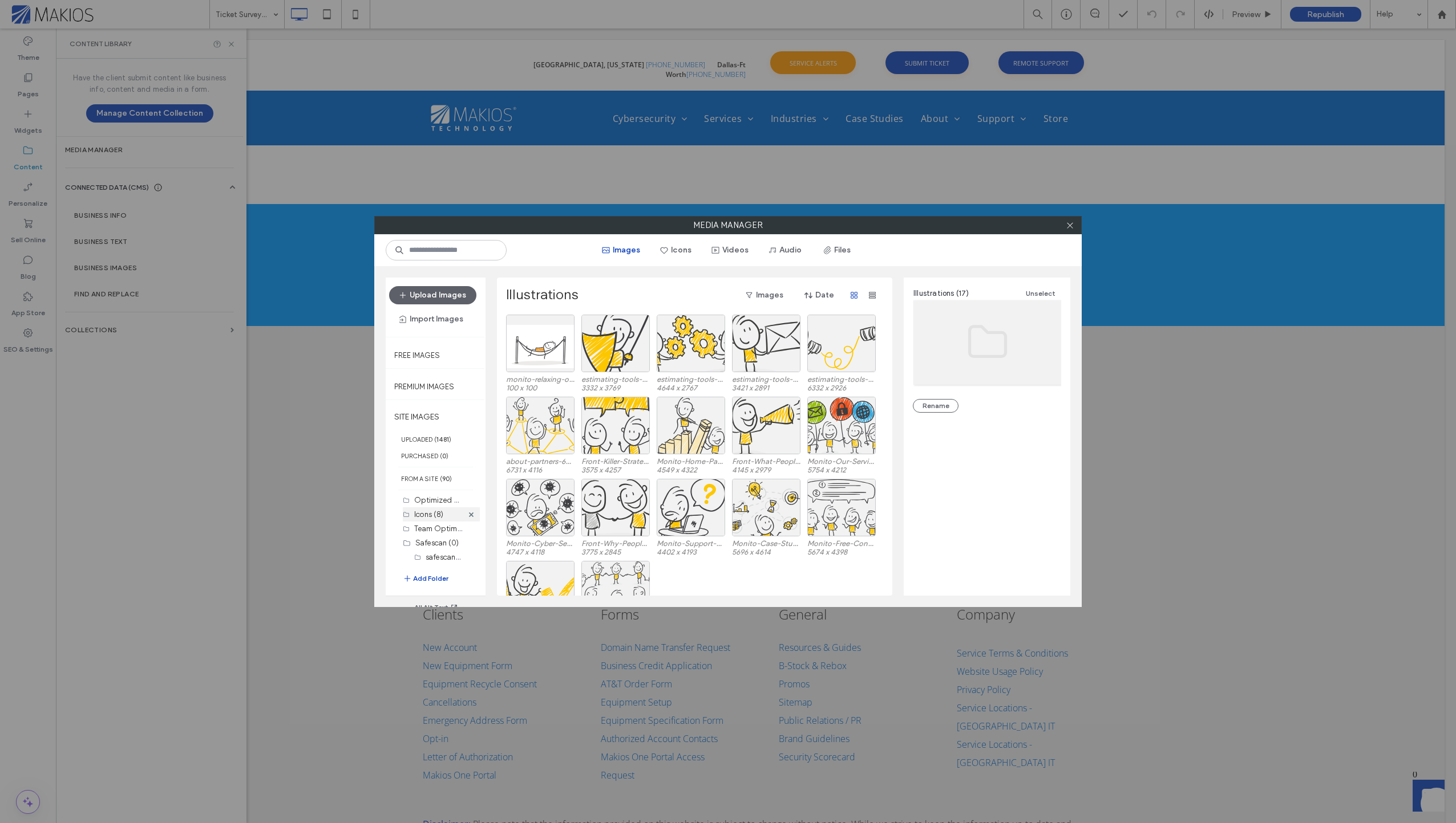
click at [437, 514] on label "Icons (8)" at bounding box center [429, 514] width 29 height 8
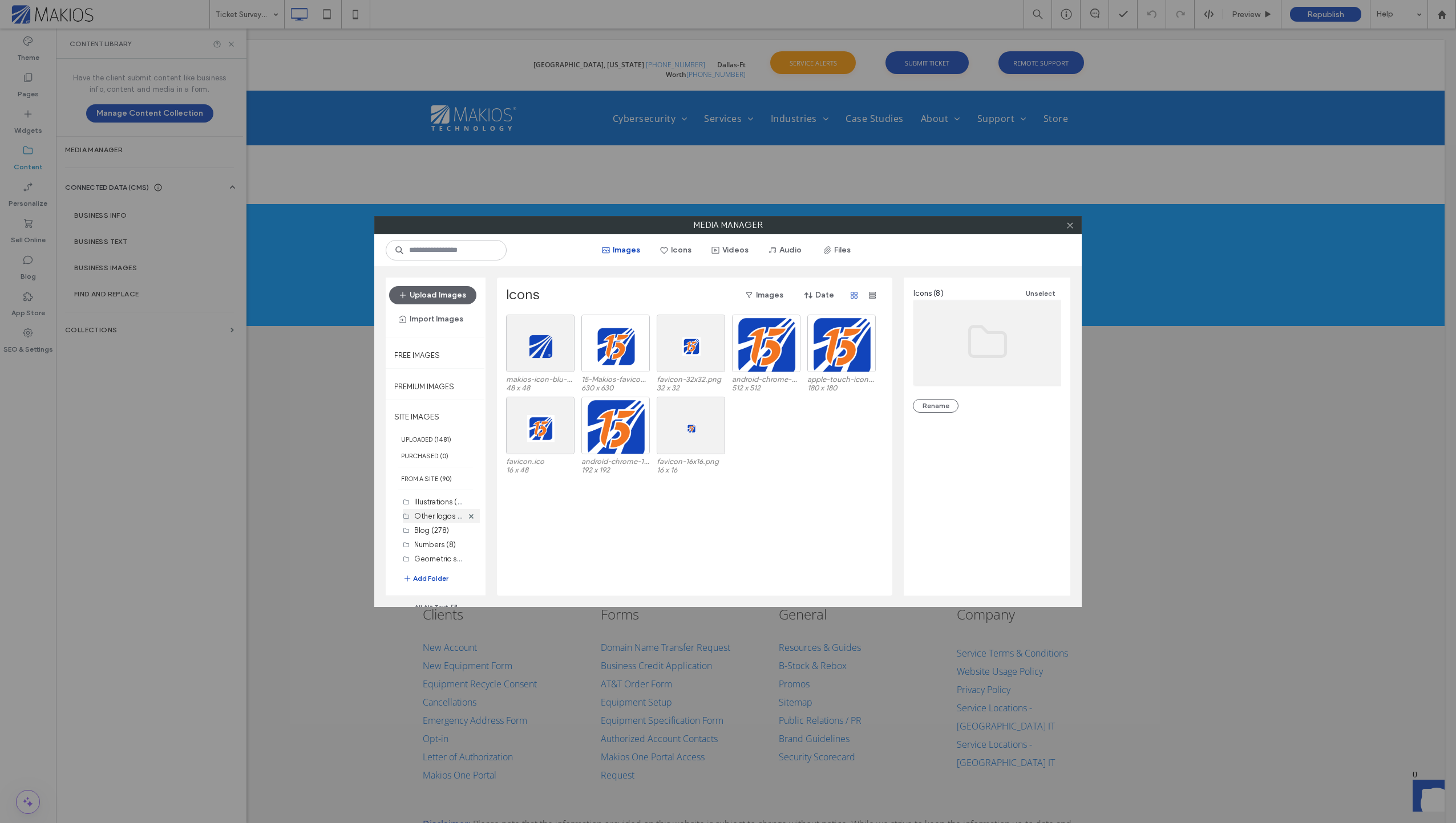
scroll to position [0, 0]
click at [440, 516] on label "Illustrations (17)" at bounding box center [440, 515] width 52 height 11
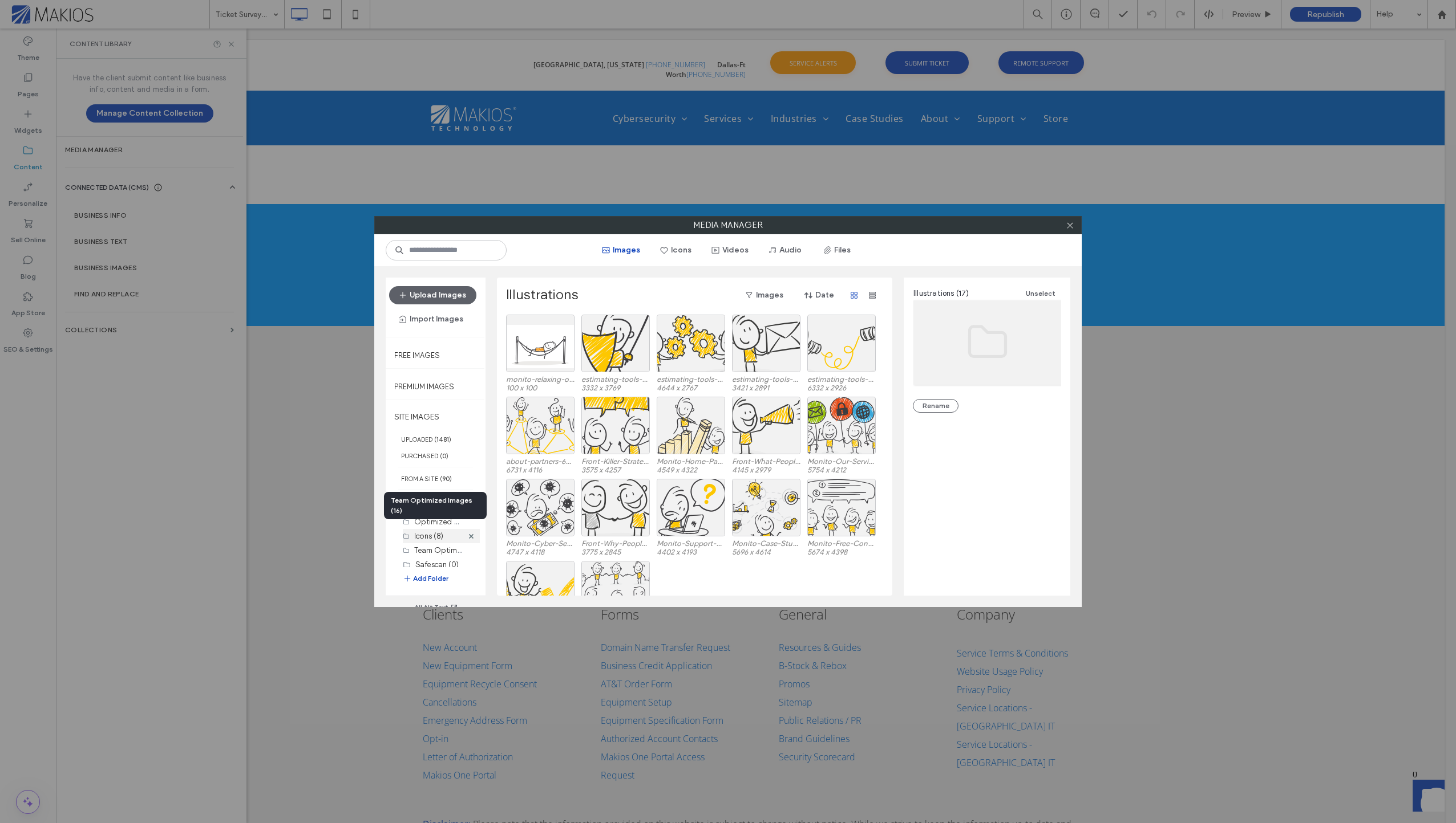
scroll to position [114, 0]
click at [438, 516] on label "New Monitos (17)" at bounding box center [442, 515] width 56 height 11
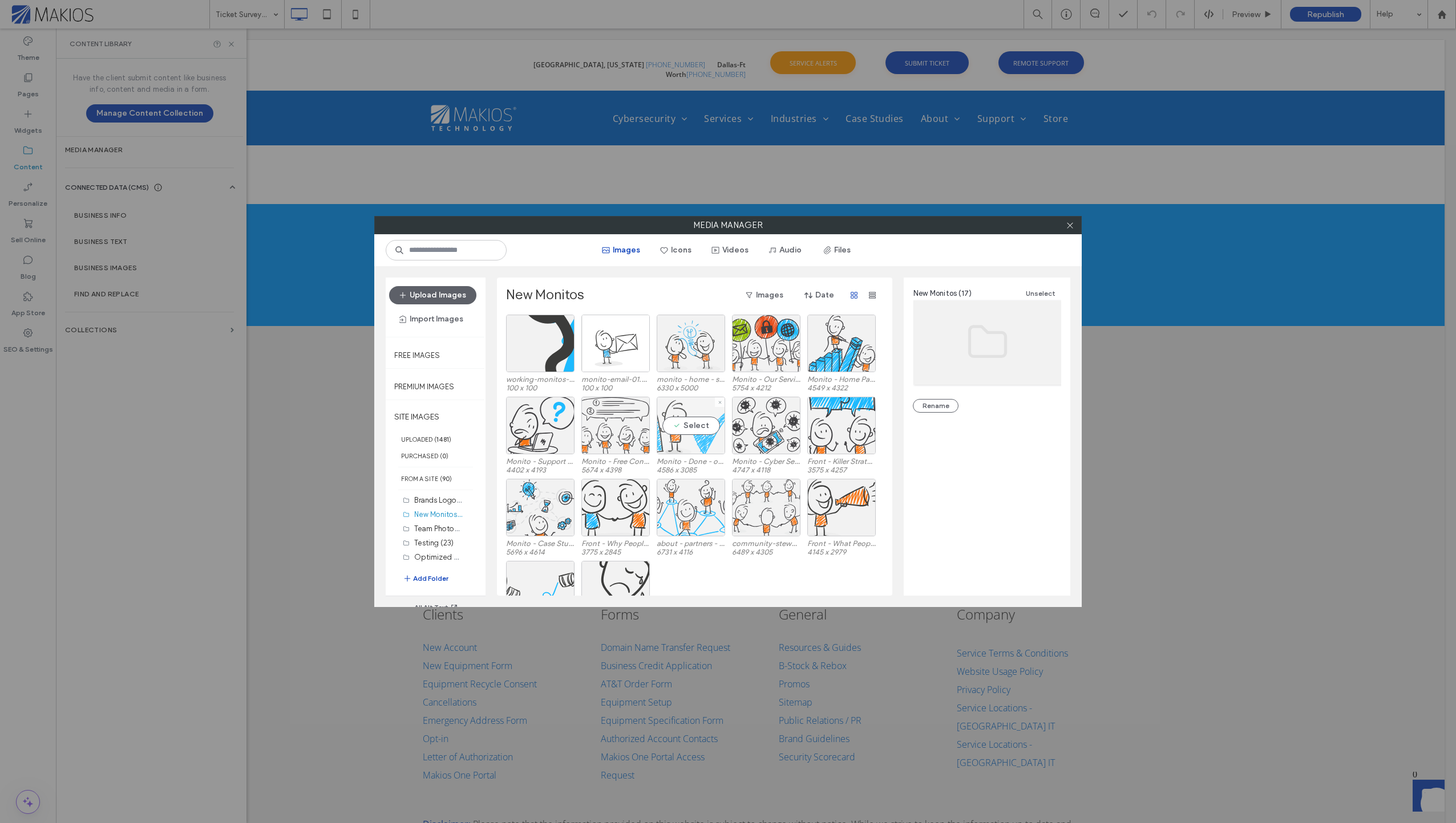
click at [686, 424] on div "Select" at bounding box center [691, 425] width 68 height 58
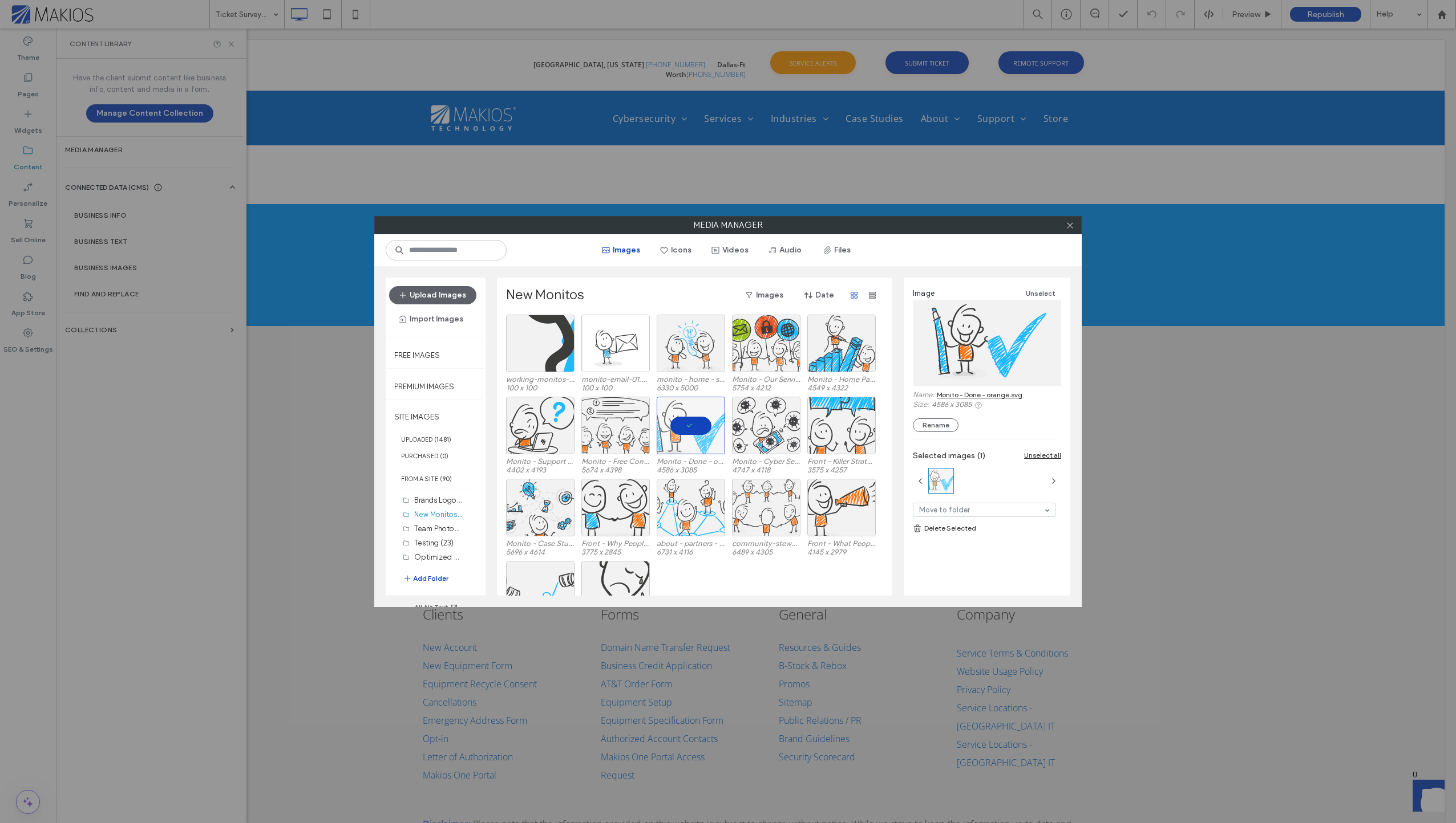
click at [968, 396] on link "Monito - Done - orange.svg" at bounding box center [979, 394] width 86 height 8
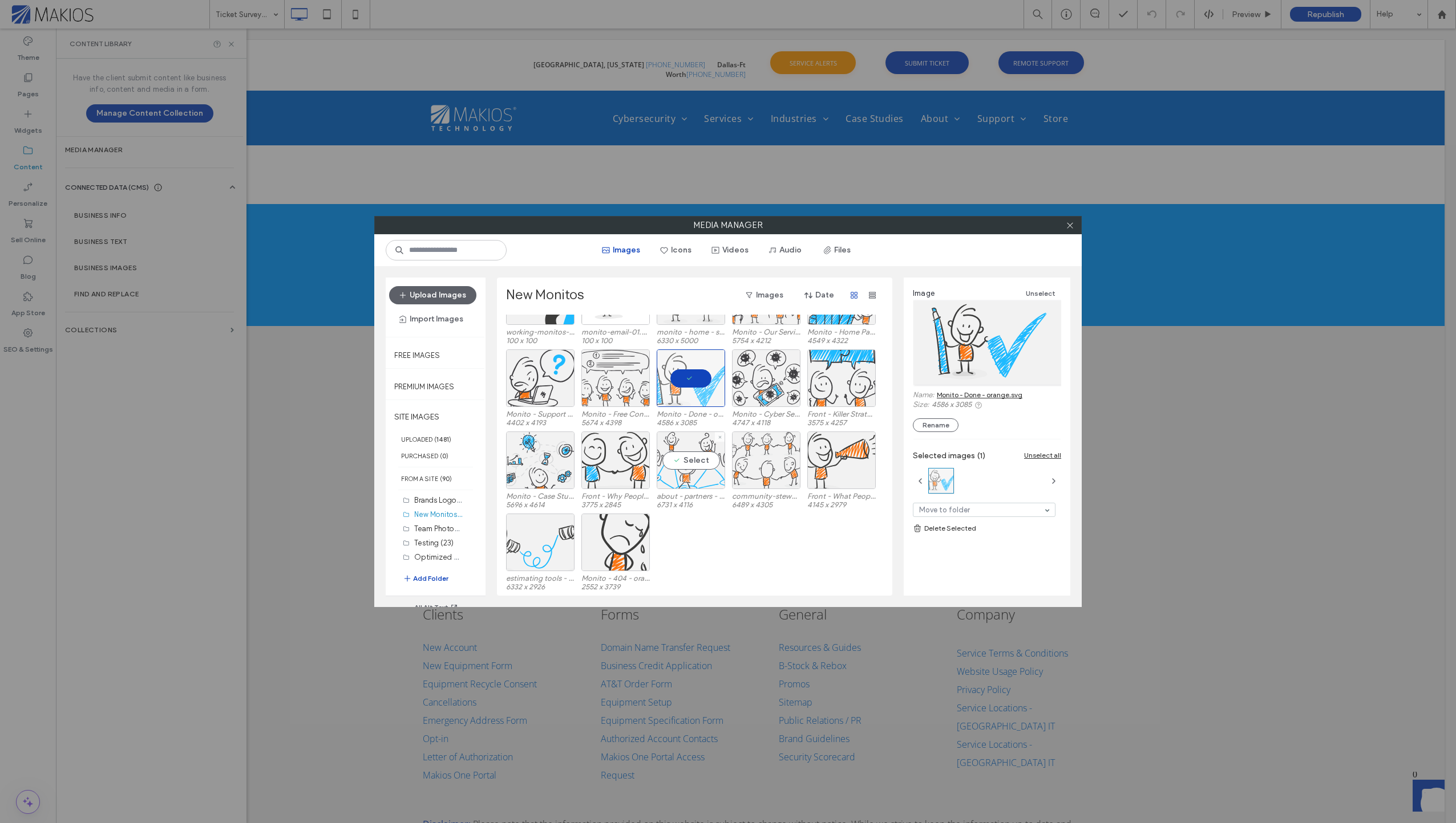
scroll to position [0, 0]
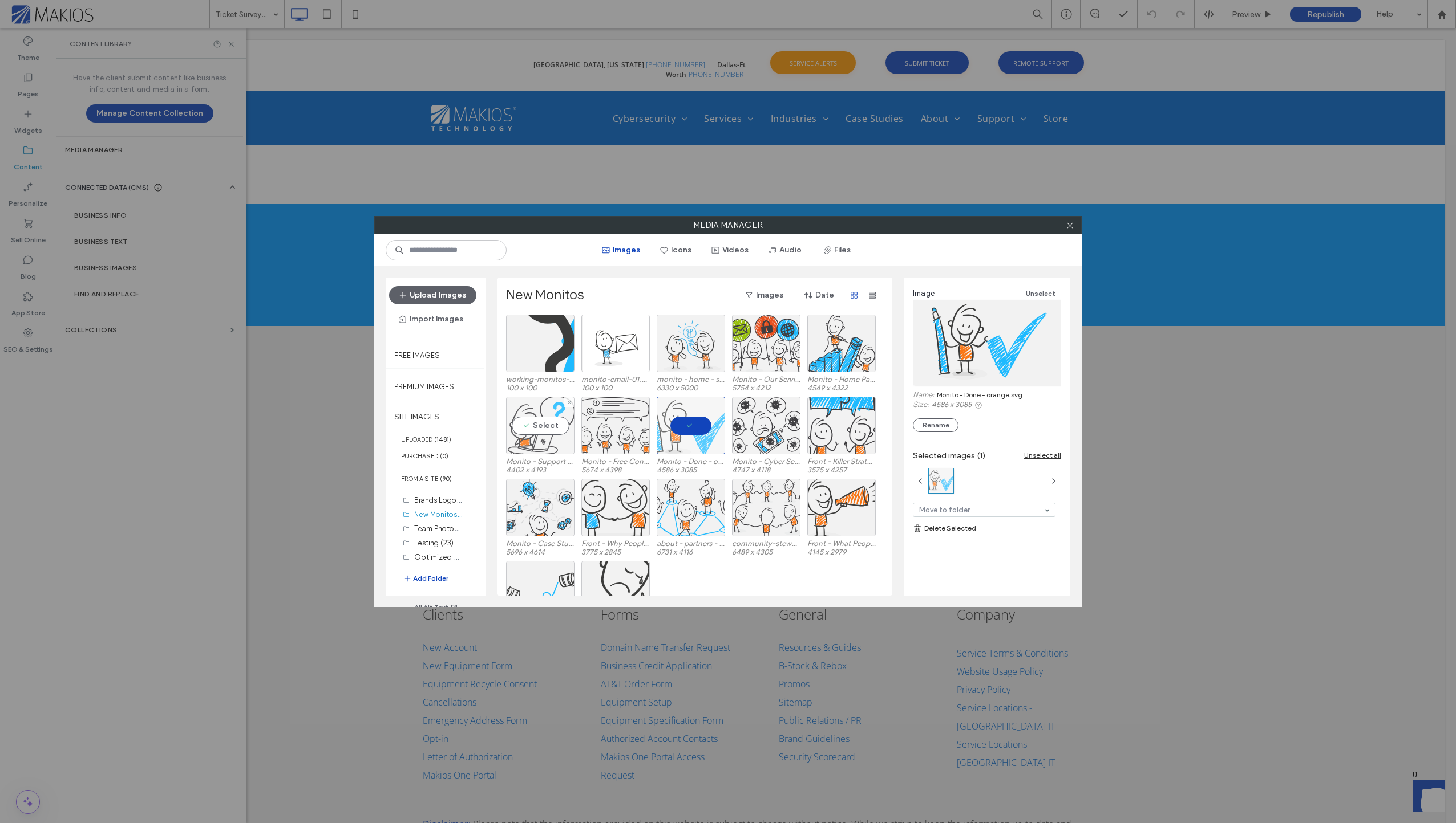
click at [535, 428] on div "Select" at bounding box center [540, 425] width 68 height 58
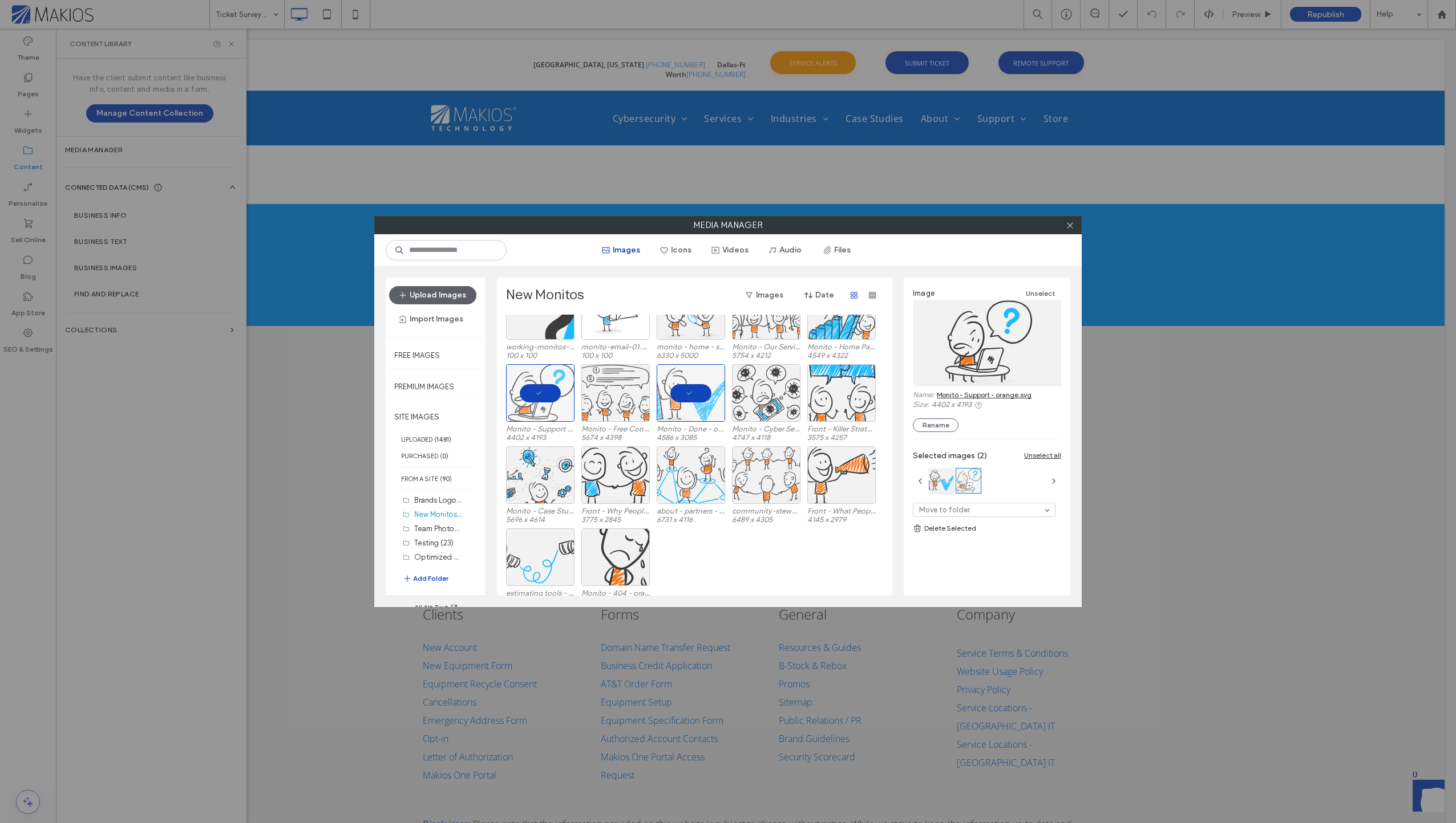
scroll to position [47, 0]
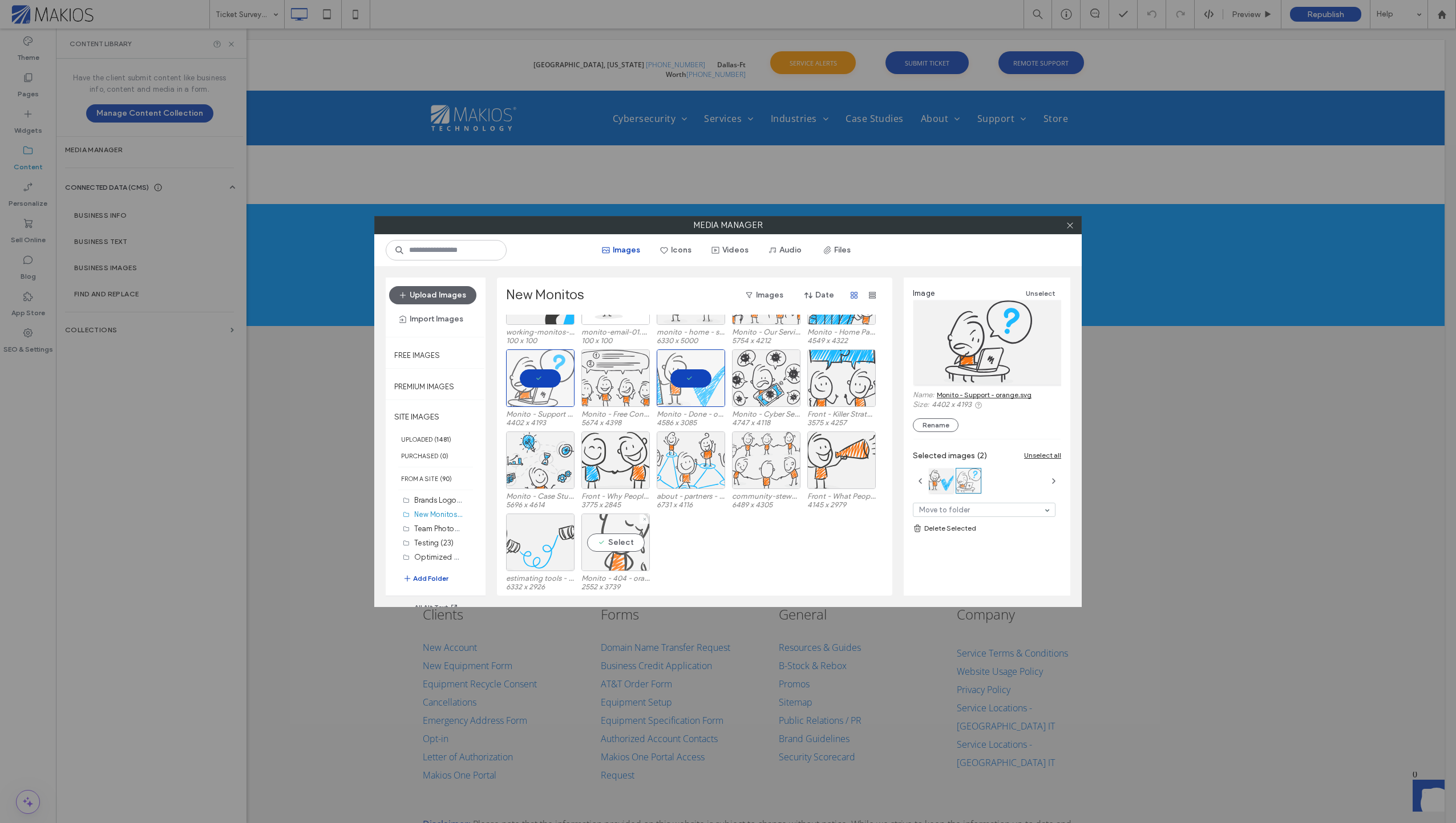
click at [625, 565] on div "Select" at bounding box center [615, 542] width 68 height 58
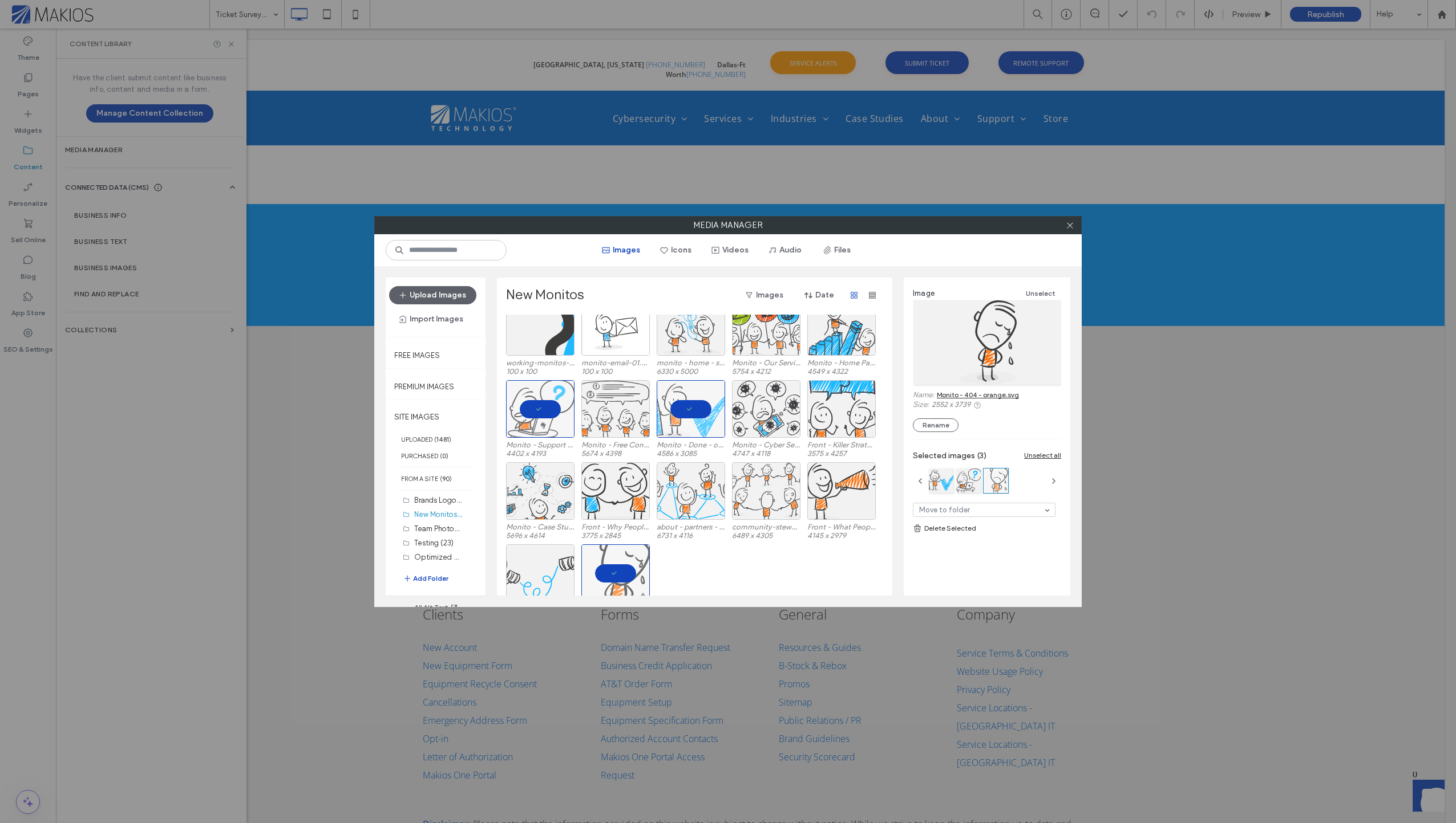
scroll to position [0, 0]
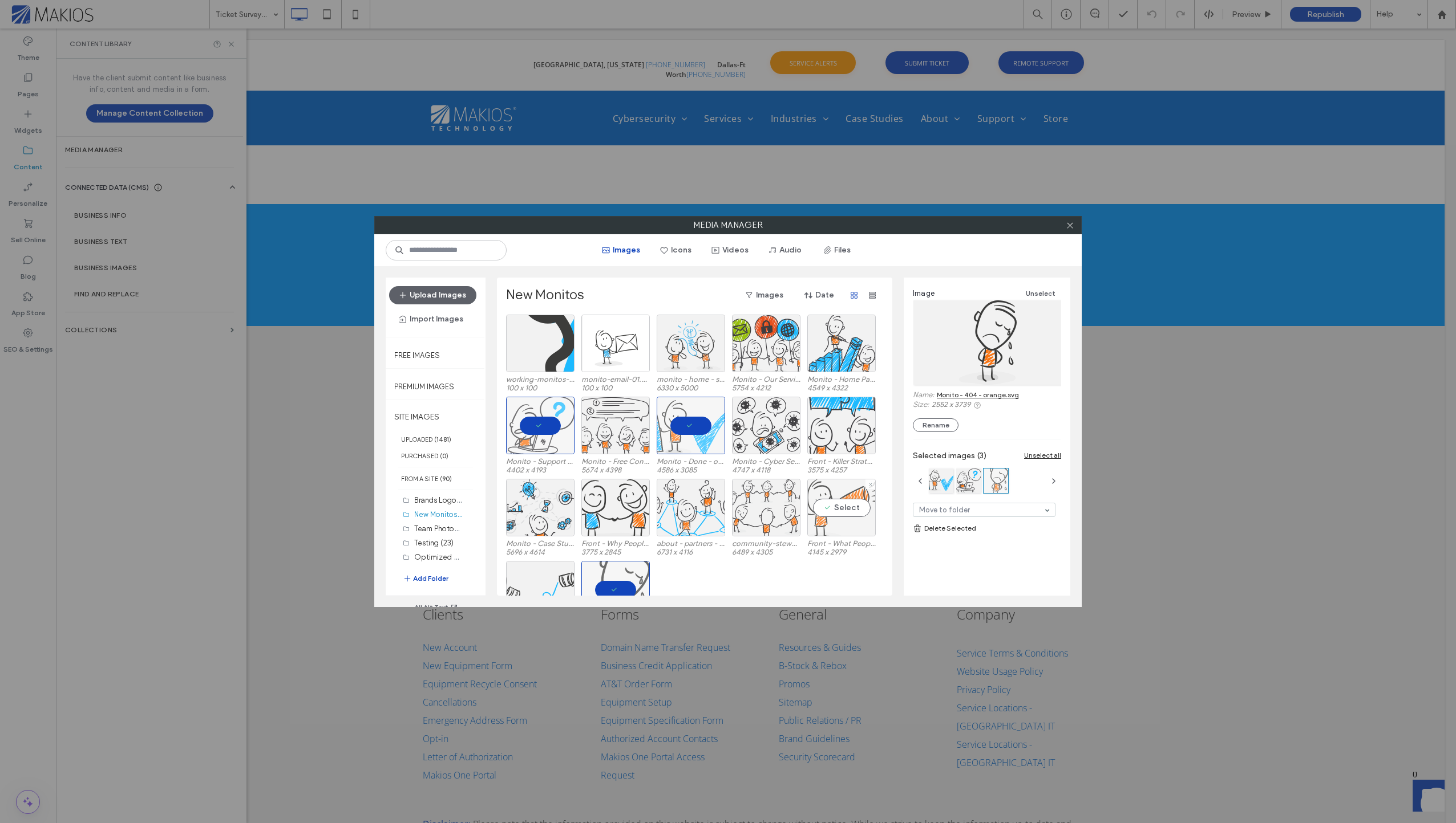
click at [862, 497] on div "Select" at bounding box center [841, 507] width 68 height 58
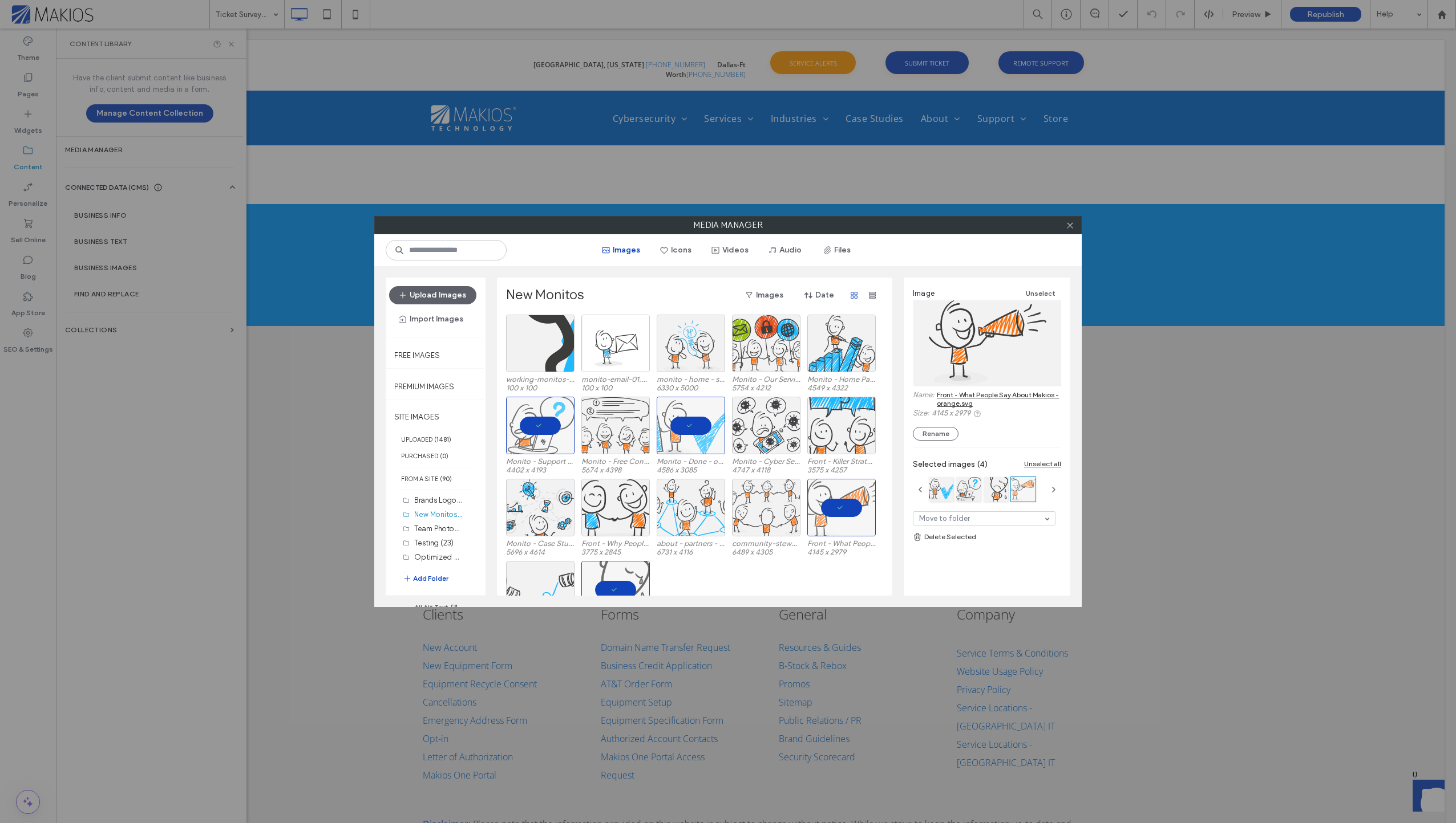
click at [1009, 393] on link "Front - What People Say About Makios - orange.svg" at bounding box center [998, 399] width 124 height 17
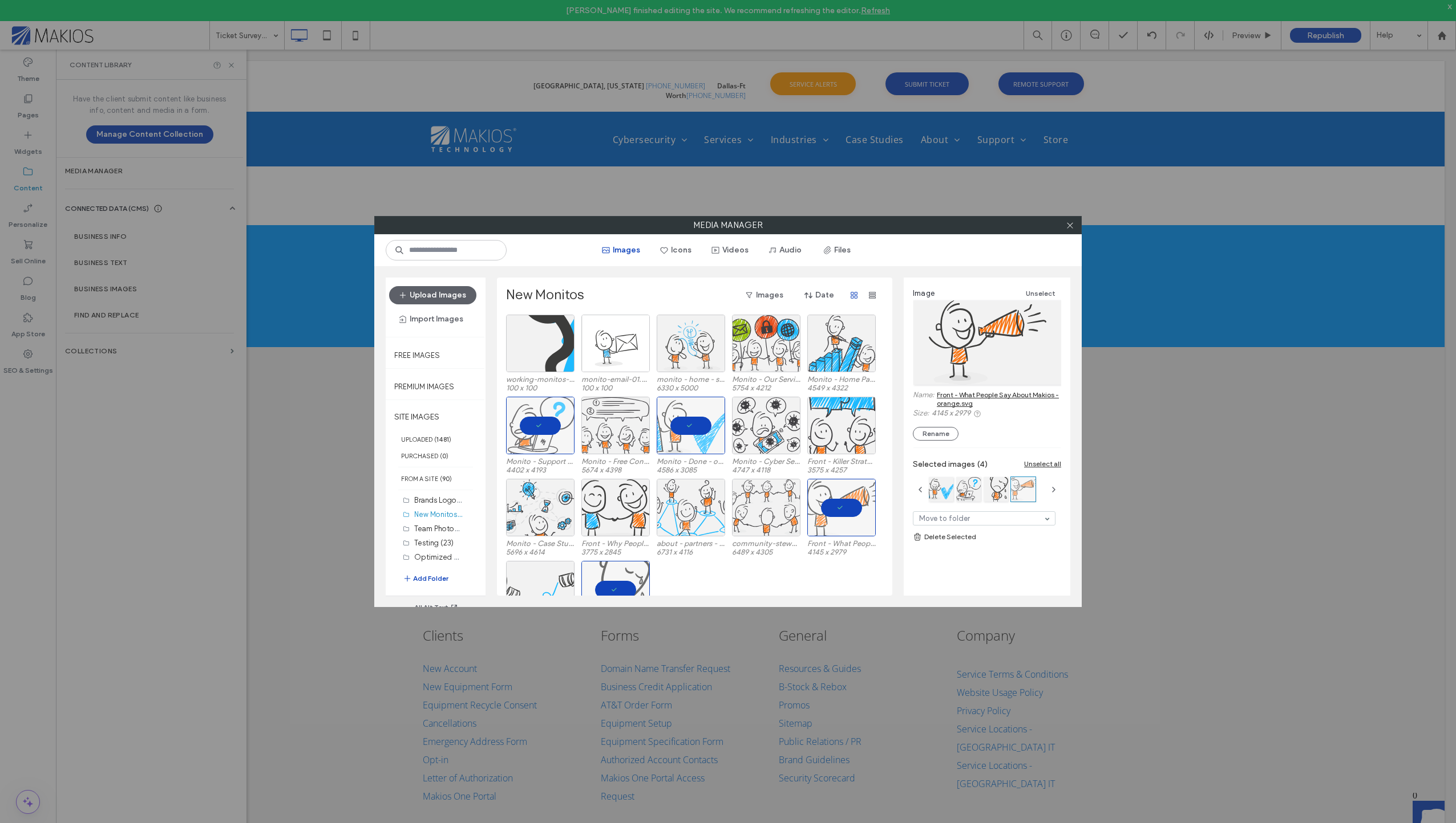
click at [1224, 188] on div "Media Manager Images Icons Videos Audio Files Upload Images Import Images Free …" at bounding box center [728, 412] width 1456 height 823
click at [1074, 224] on icon at bounding box center [1069, 225] width 8 height 8
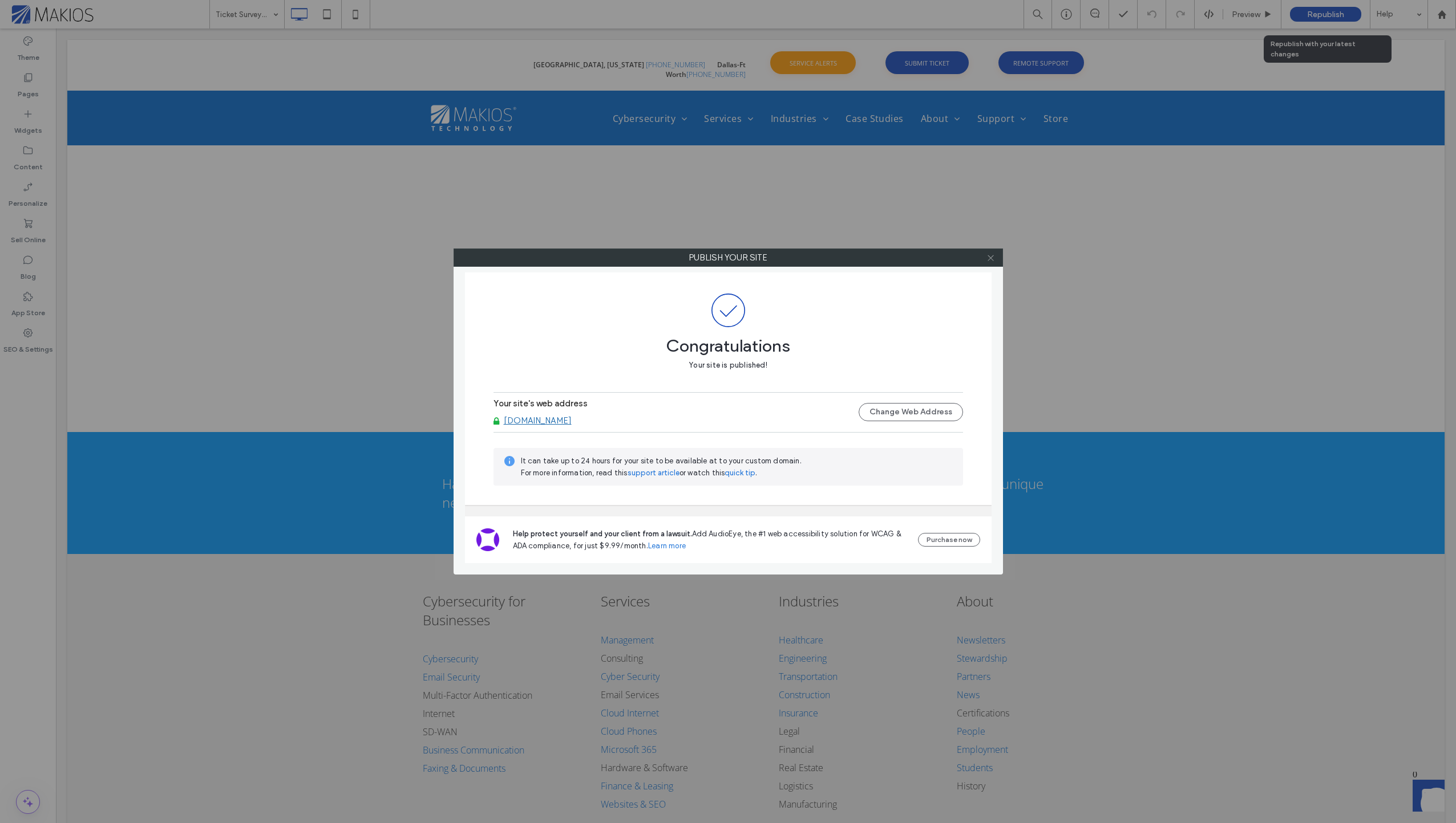
click at [993, 259] on icon at bounding box center [990, 258] width 8 height 8
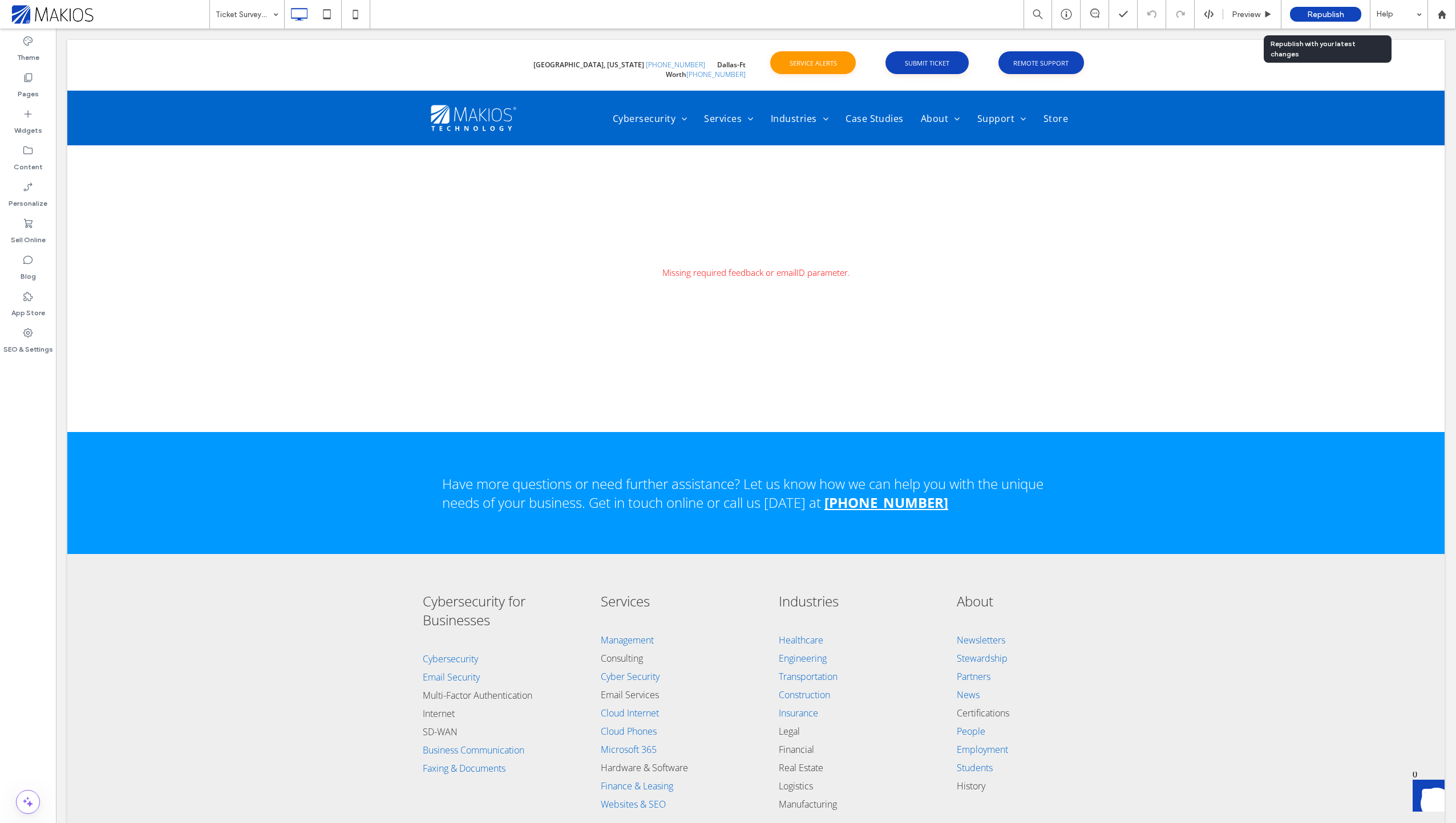
drag, startPoint x: 70, startPoint y: 20, endPoint x: 29, endPoint y: 8, distance: 42.7
click at [70, 20] on span at bounding box center [109, 14] width 201 height 23
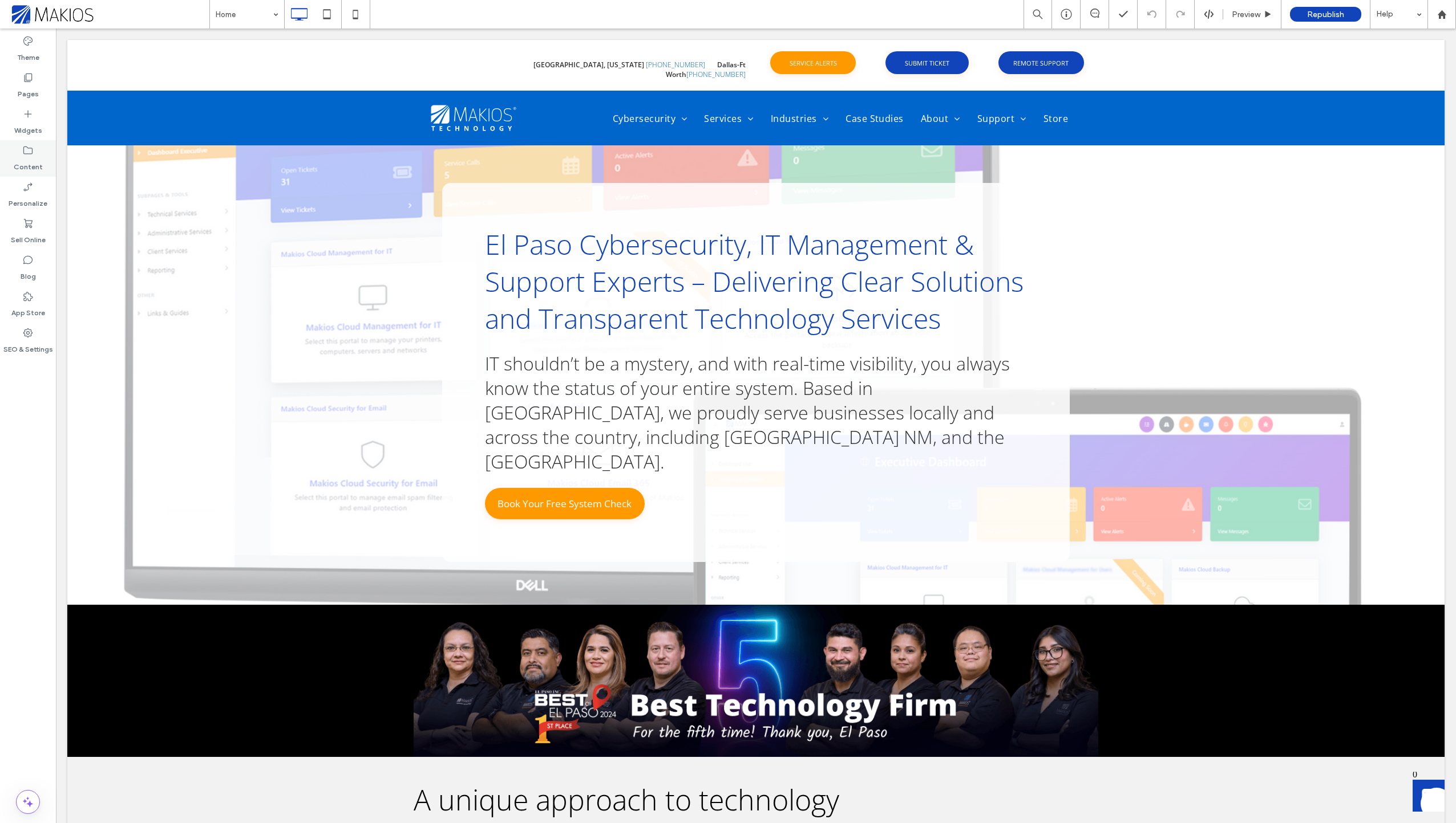
click at [29, 152] on icon at bounding box center [28, 150] width 11 height 11
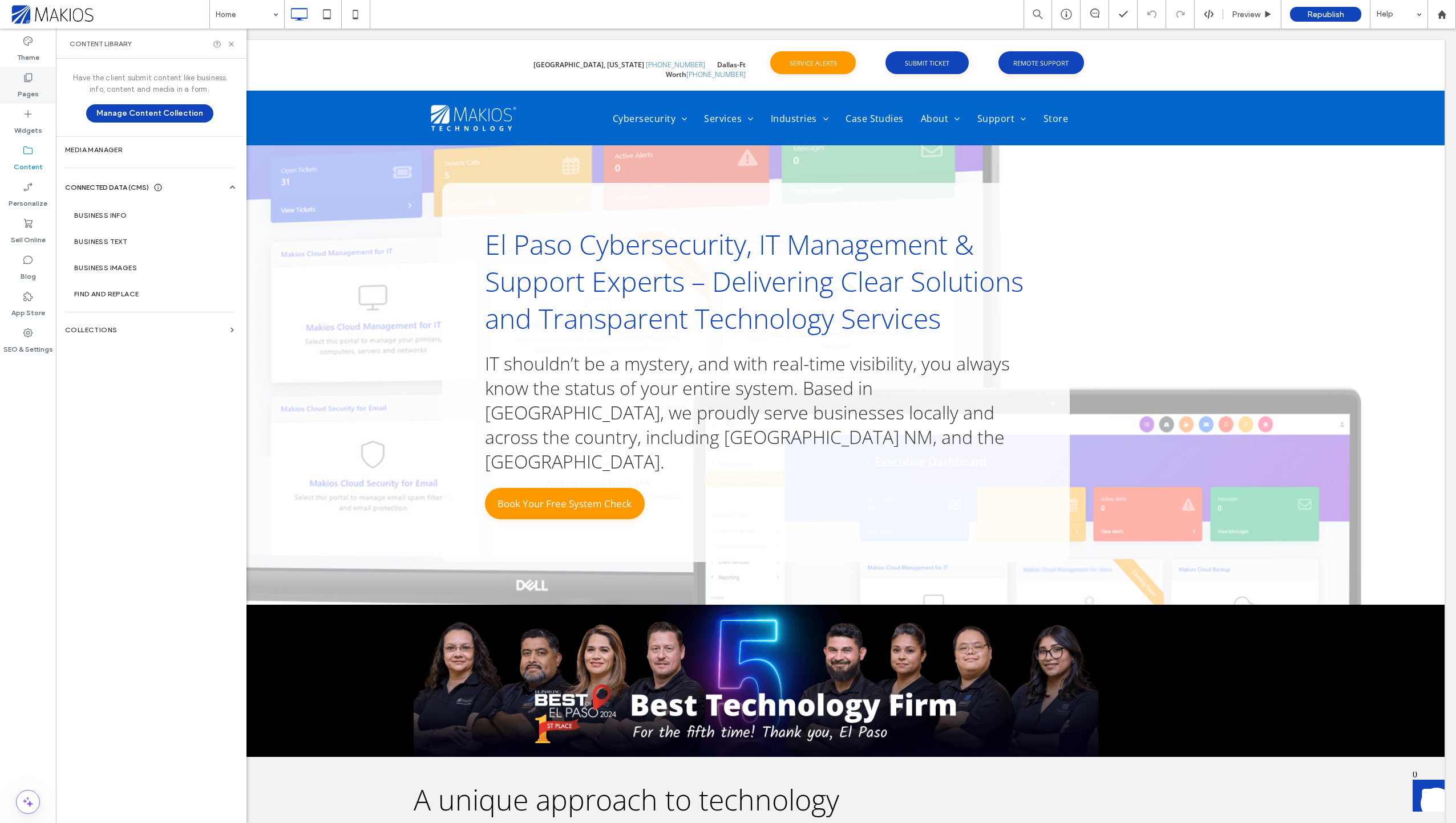
click at [29, 94] on label "Pages" at bounding box center [28, 90] width 21 height 16
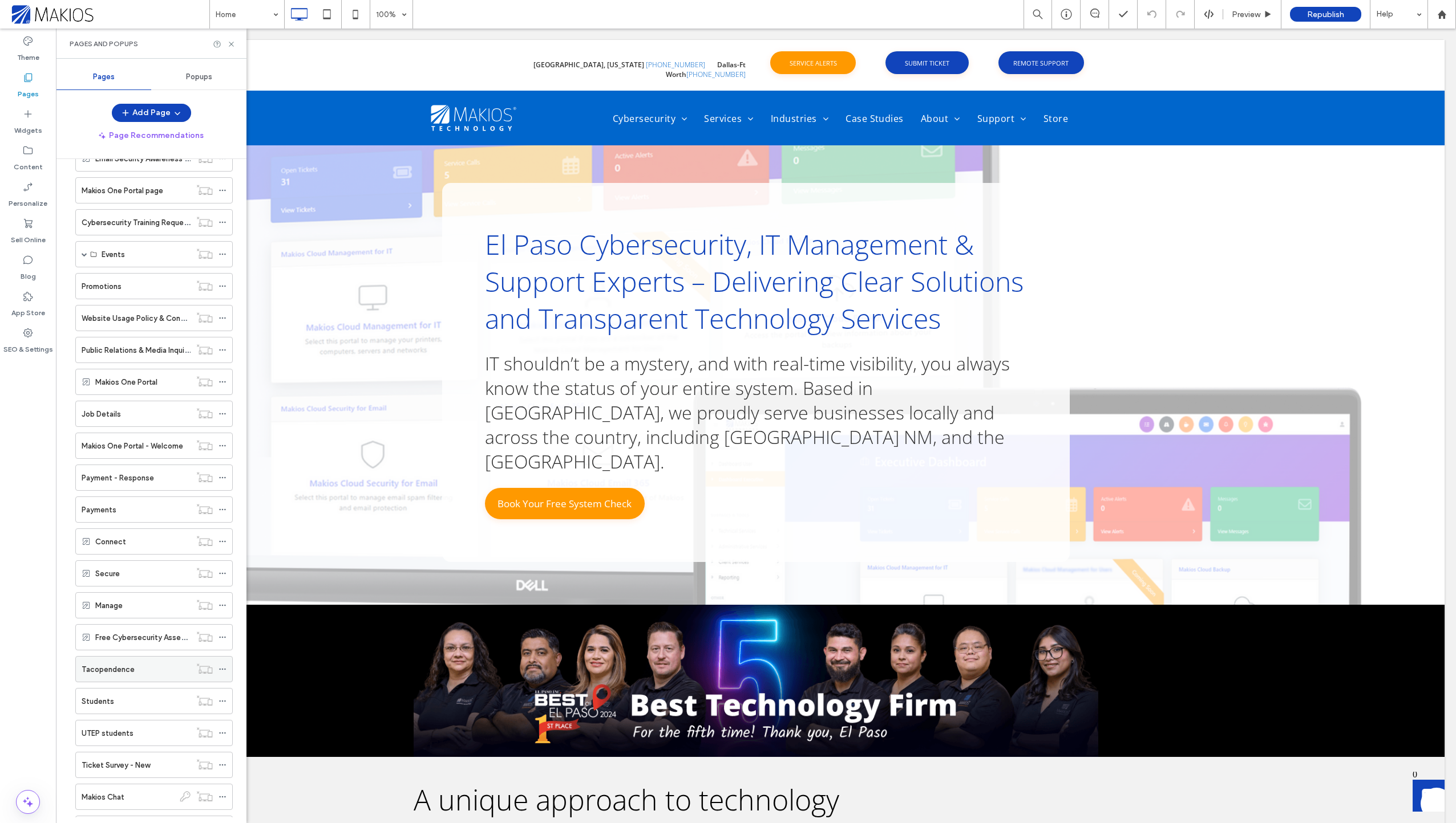
scroll to position [980, 0]
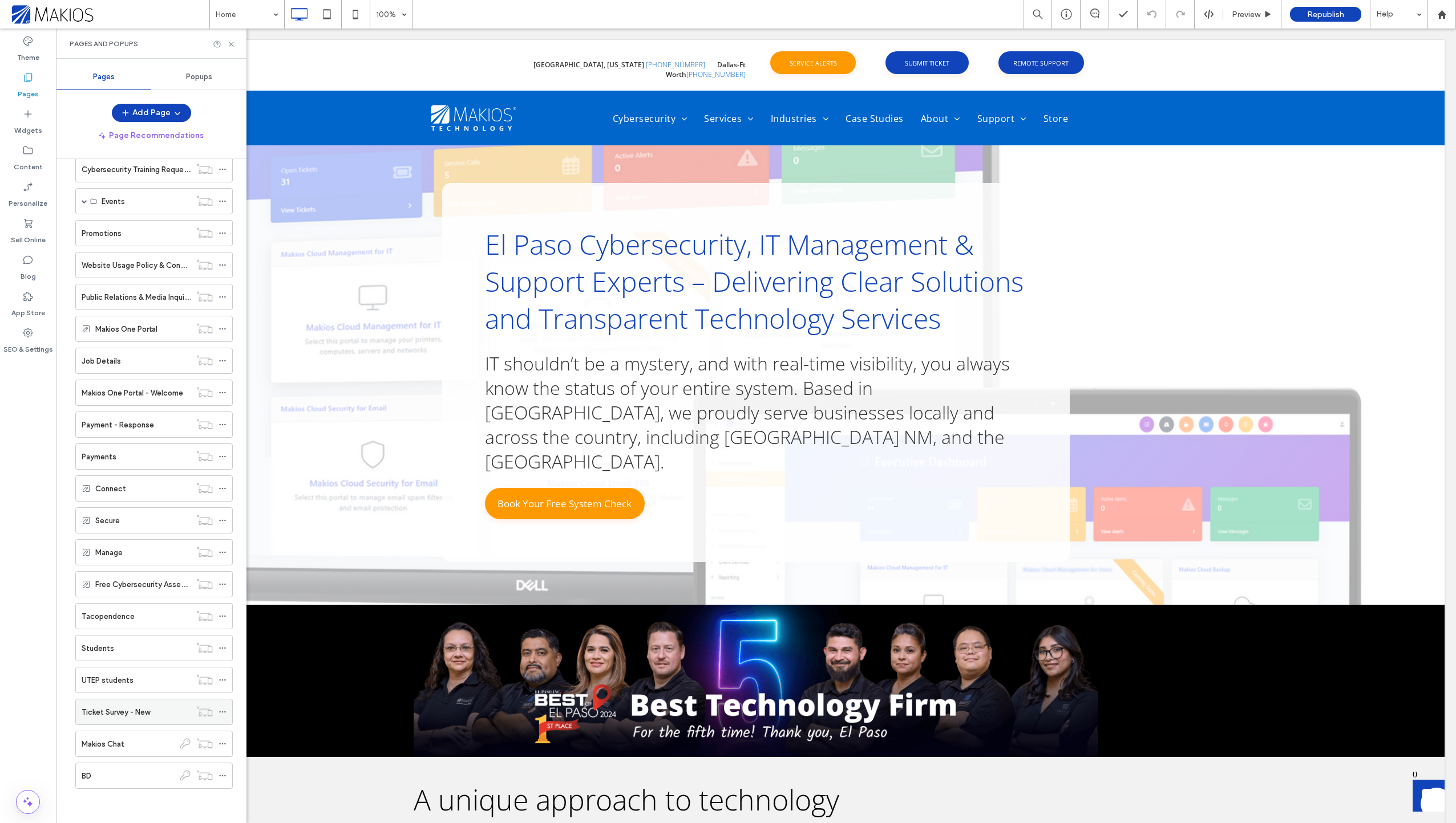
click at [166, 718] on div "Ticket Survey - New" at bounding box center [136, 712] width 109 height 25
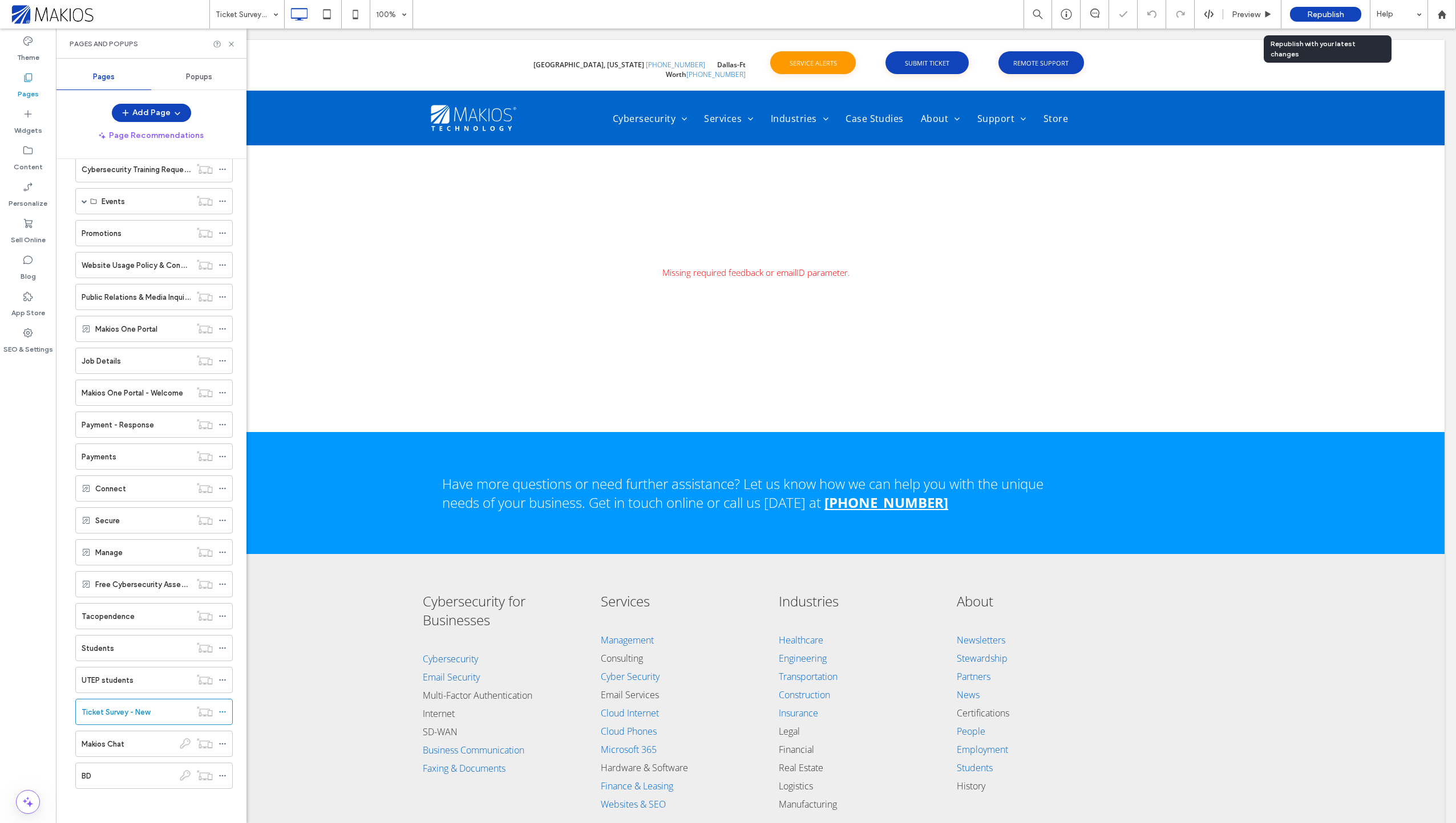
click at [1322, 11] on span "Republish" at bounding box center [1325, 15] width 37 height 10
